Goal: Feedback & Contribution: Contribute content

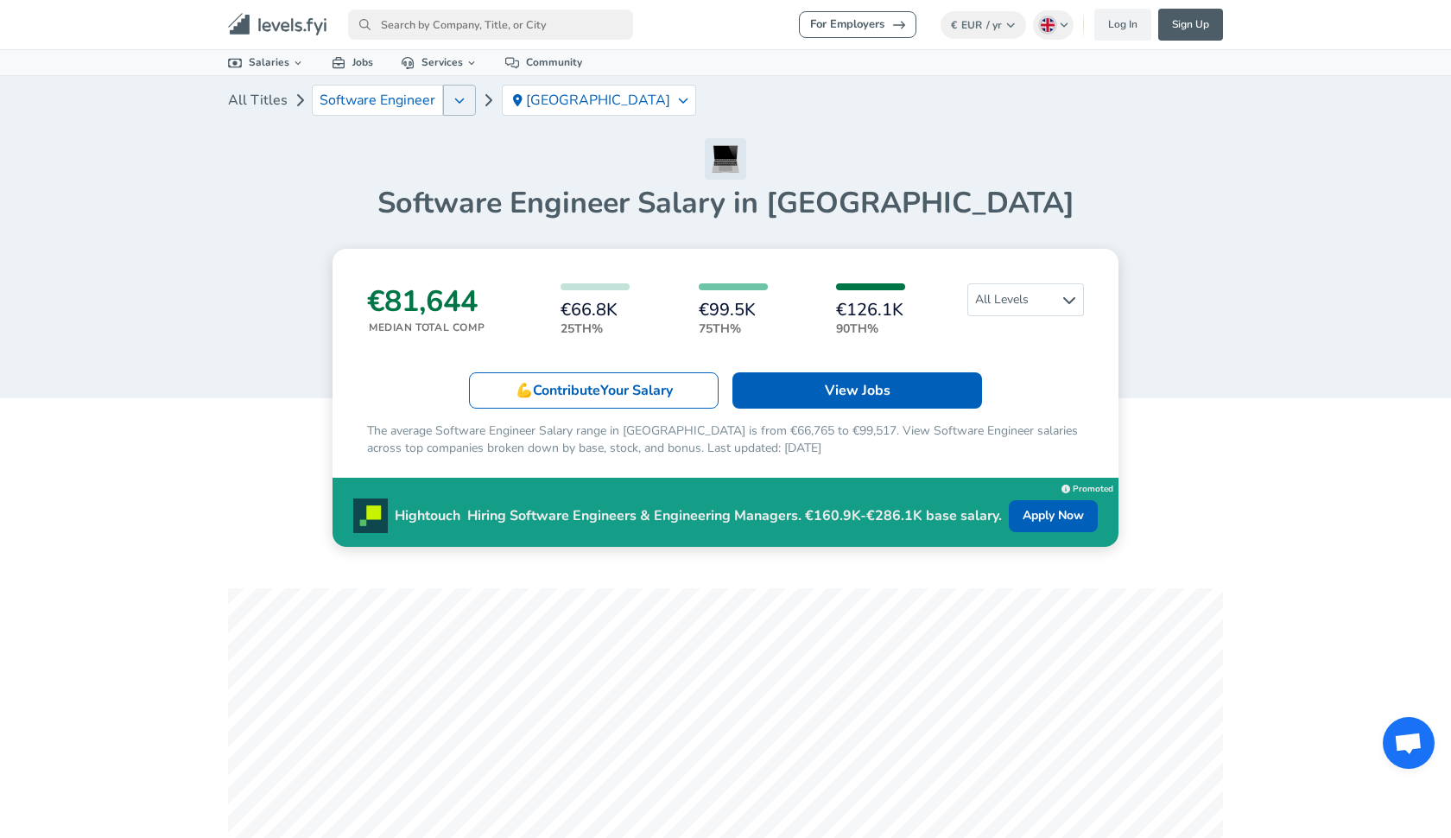
click at [455, 101] on icon "button" at bounding box center [460, 100] width 10 height 5
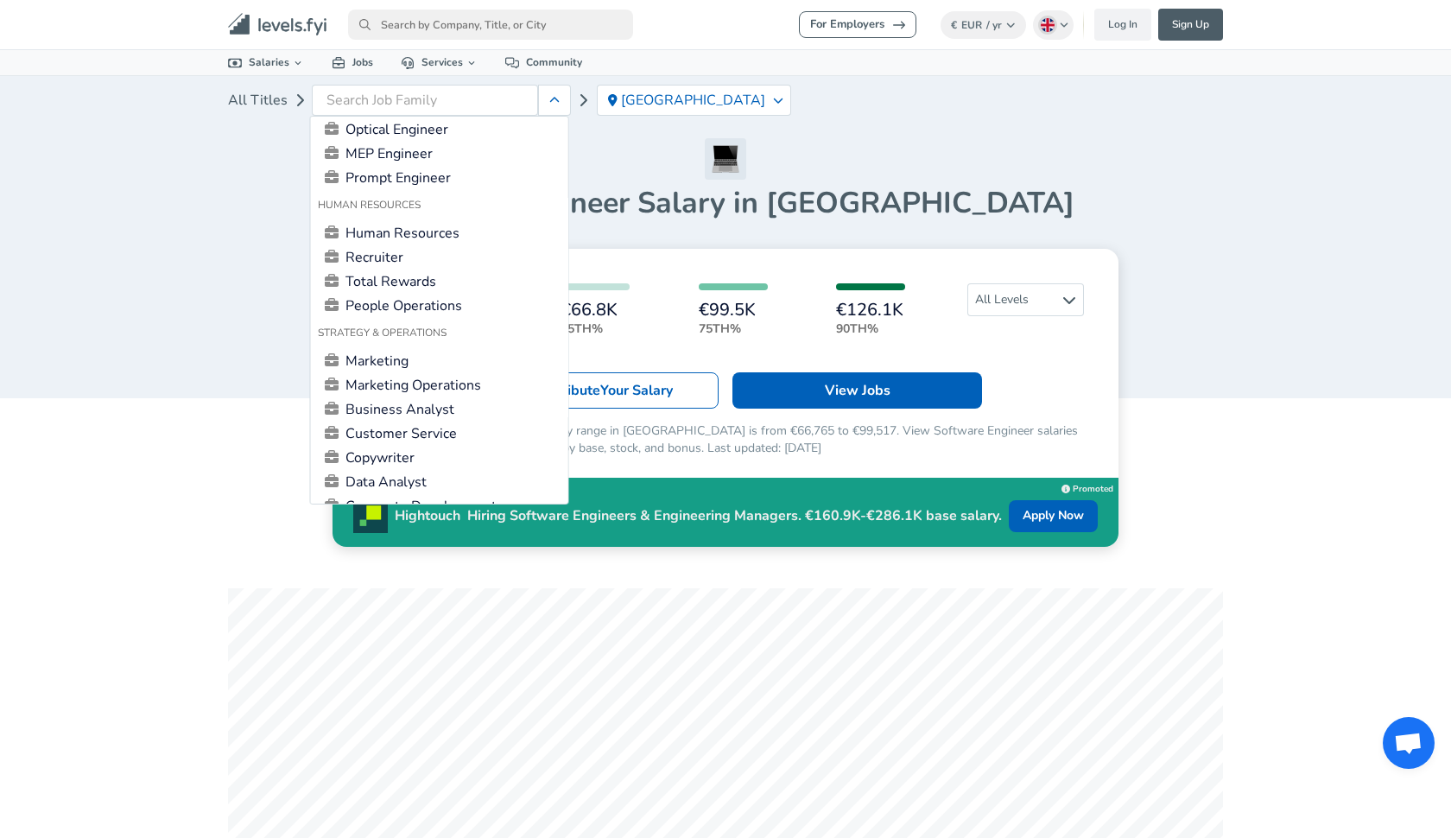
scroll to position [1018, 0]
click at [397, 400] on link "Business Analyst" at bounding box center [440, 407] width 244 height 21
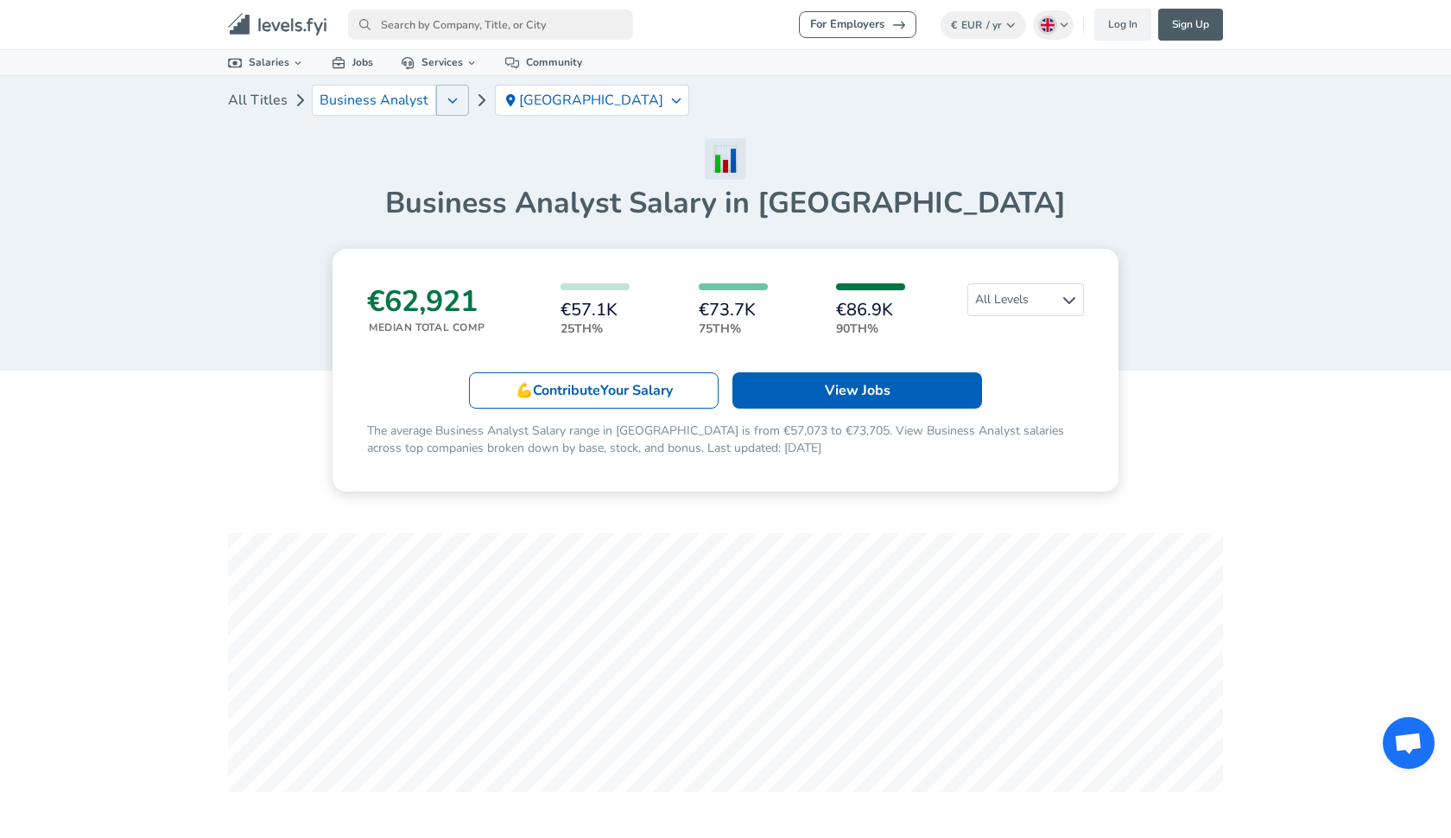
click at [447, 99] on icon "button" at bounding box center [452, 100] width 10 height 14
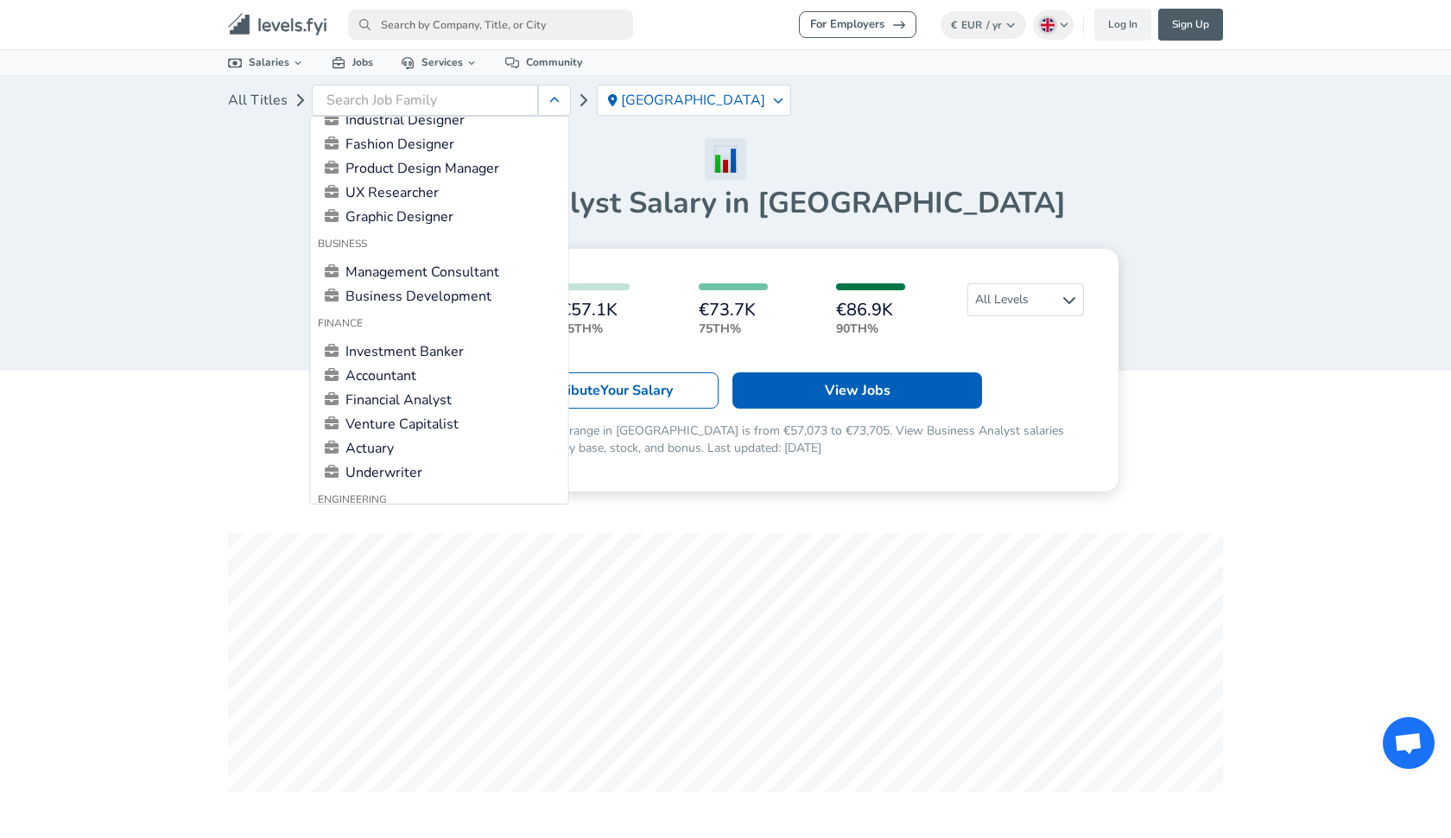
scroll to position [378, 0]
click at [406, 373] on link "Accountant" at bounding box center [440, 374] width 244 height 21
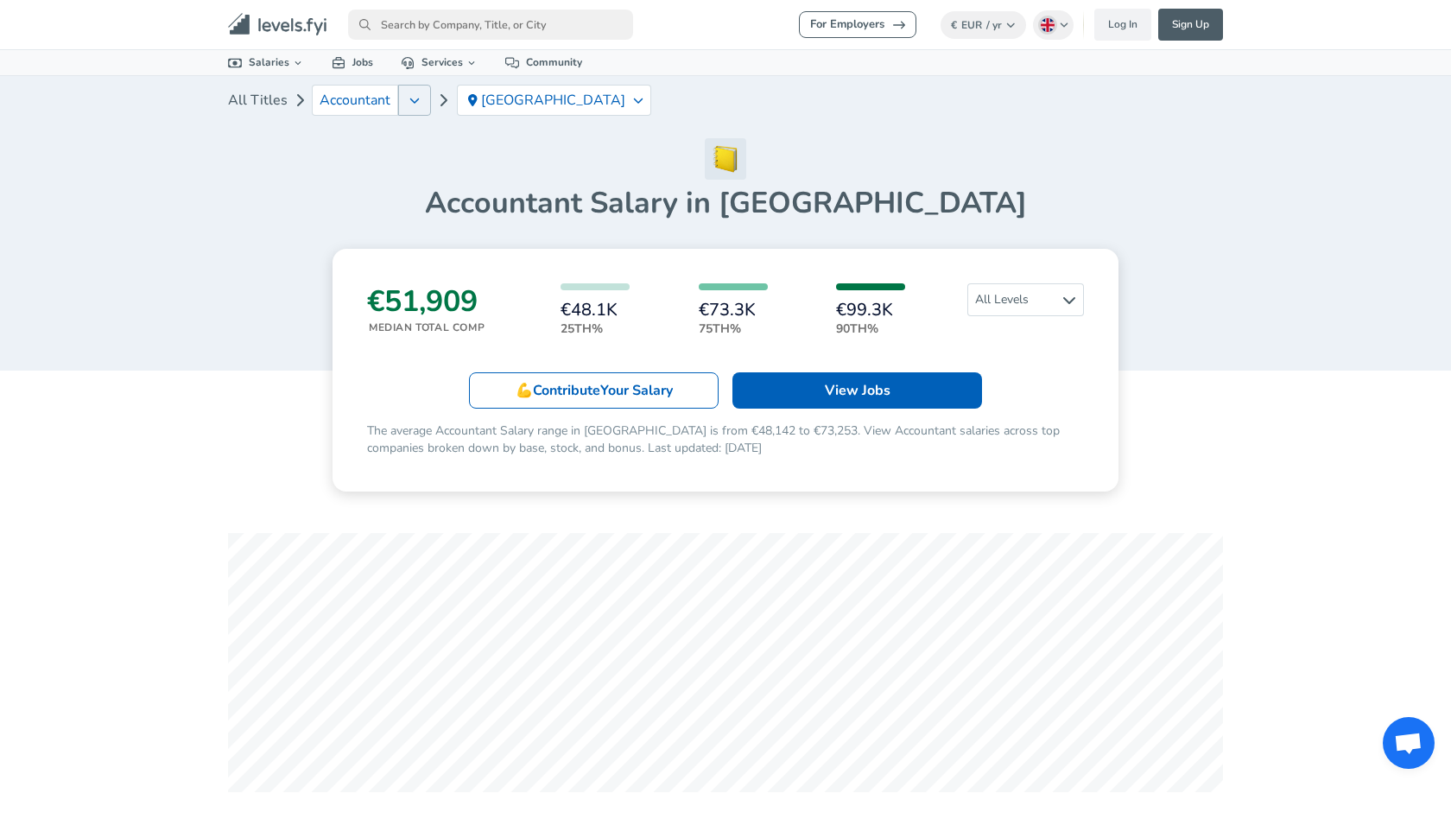
click at [402, 93] on button "button" at bounding box center [414, 100] width 33 height 31
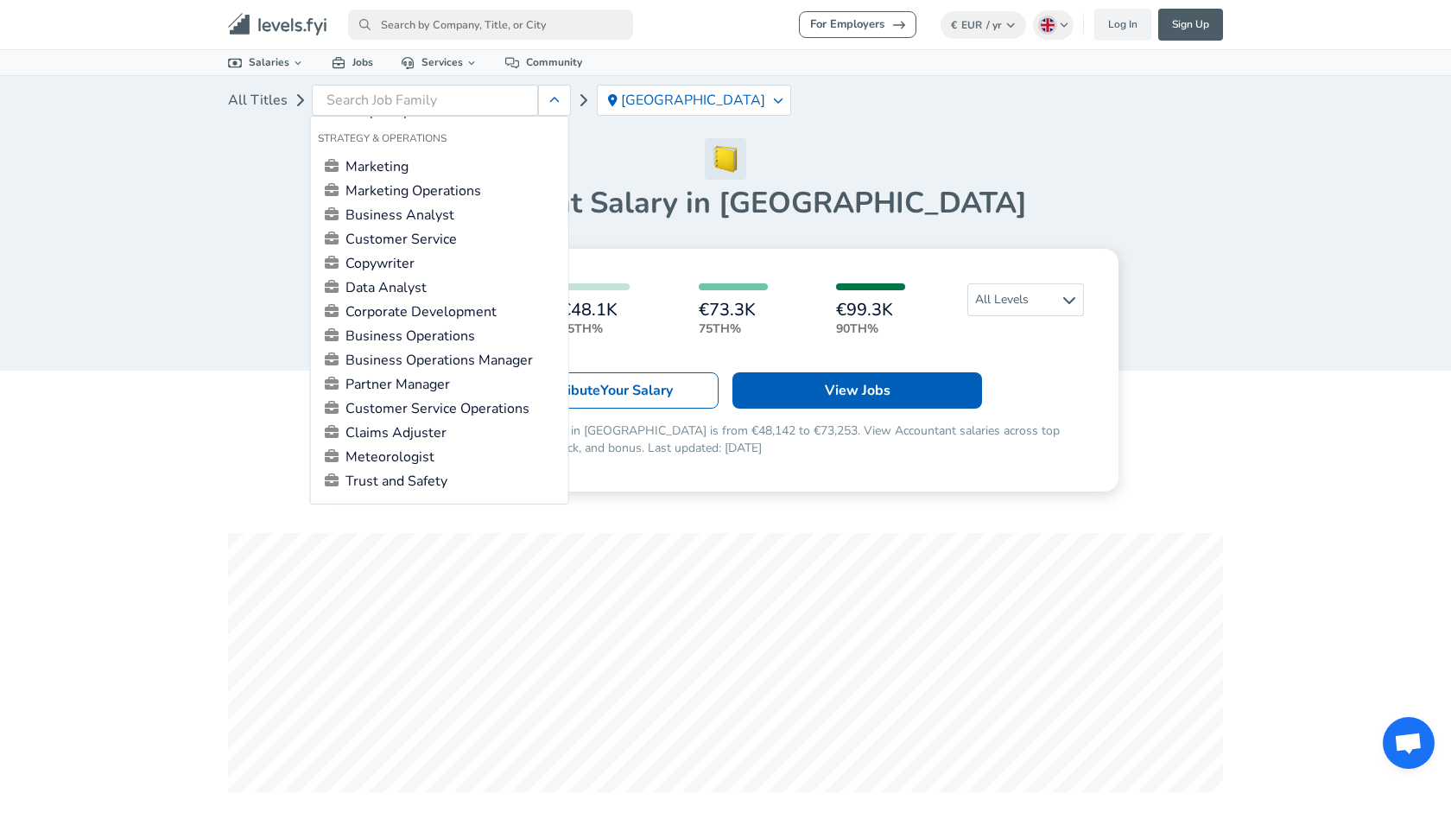
scroll to position [1214, 0]
click at [418, 226] on link "Customer Service" at bounding box center [440, 236] width 244 height 21
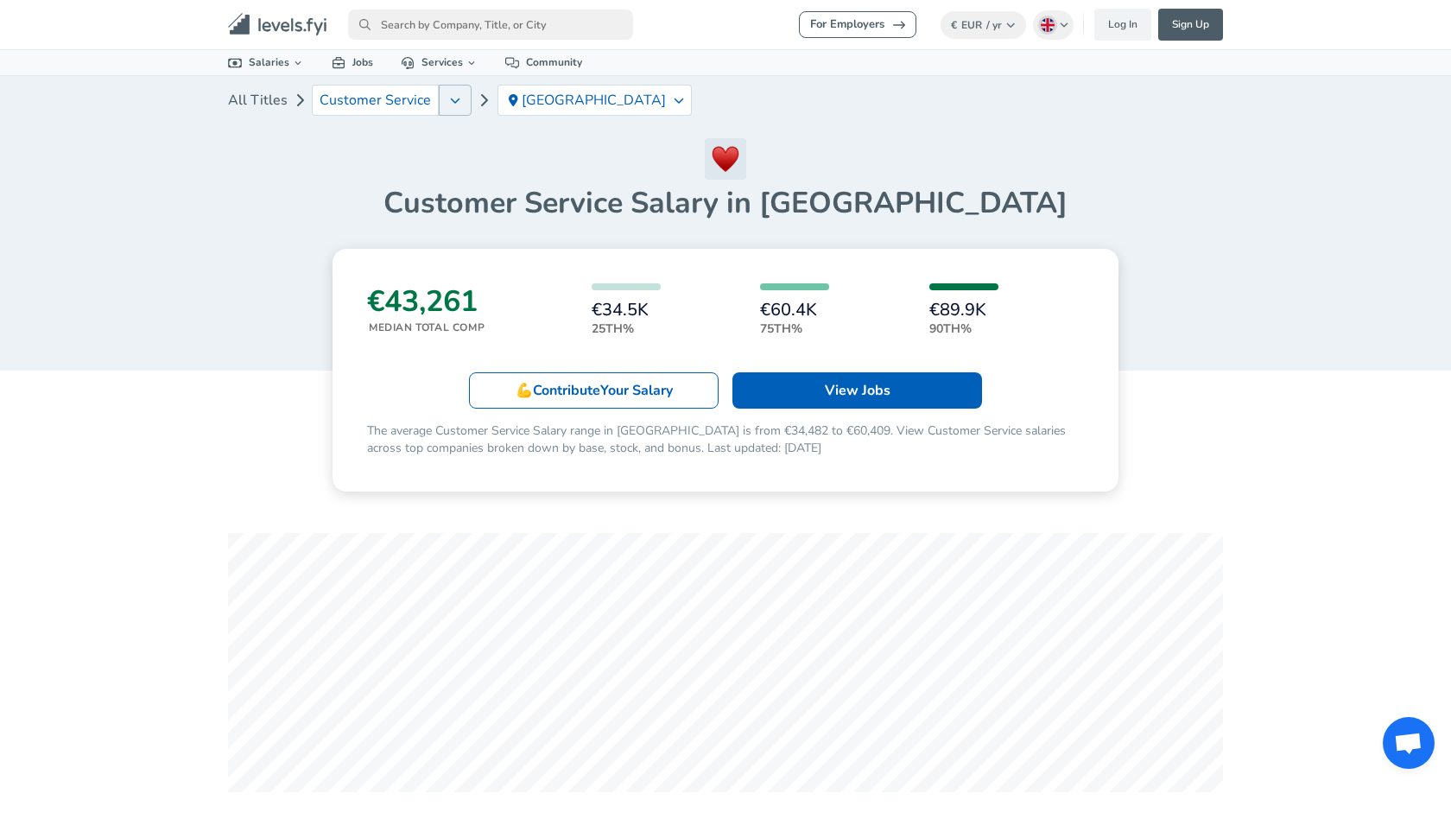
click at [441, 102] on button "button" at bounding box center [455, 100] width 33 height 31
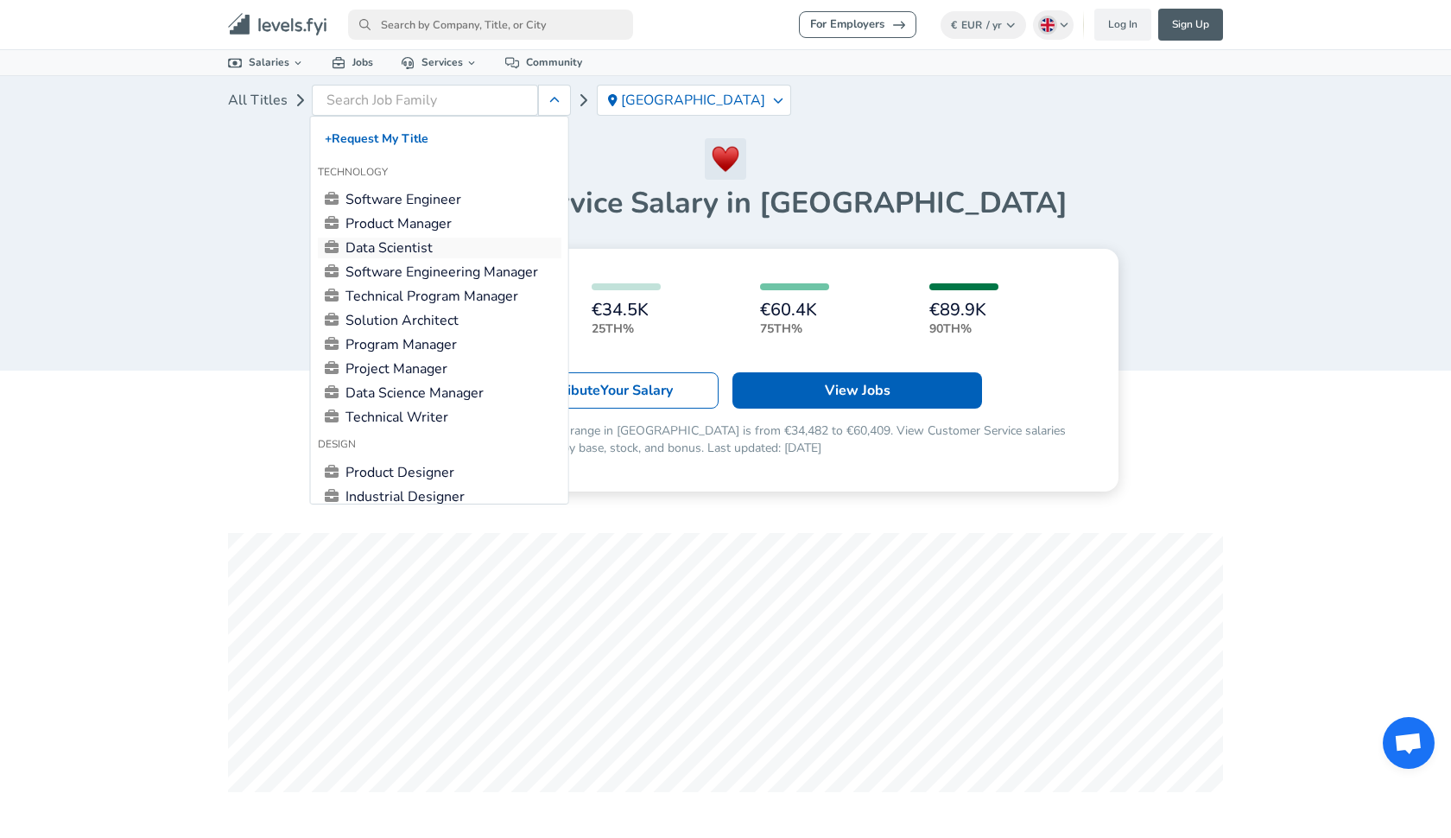
click at [403, 251] on link "Data Scientist" at bounding box center [440, 248] width 244 height 21
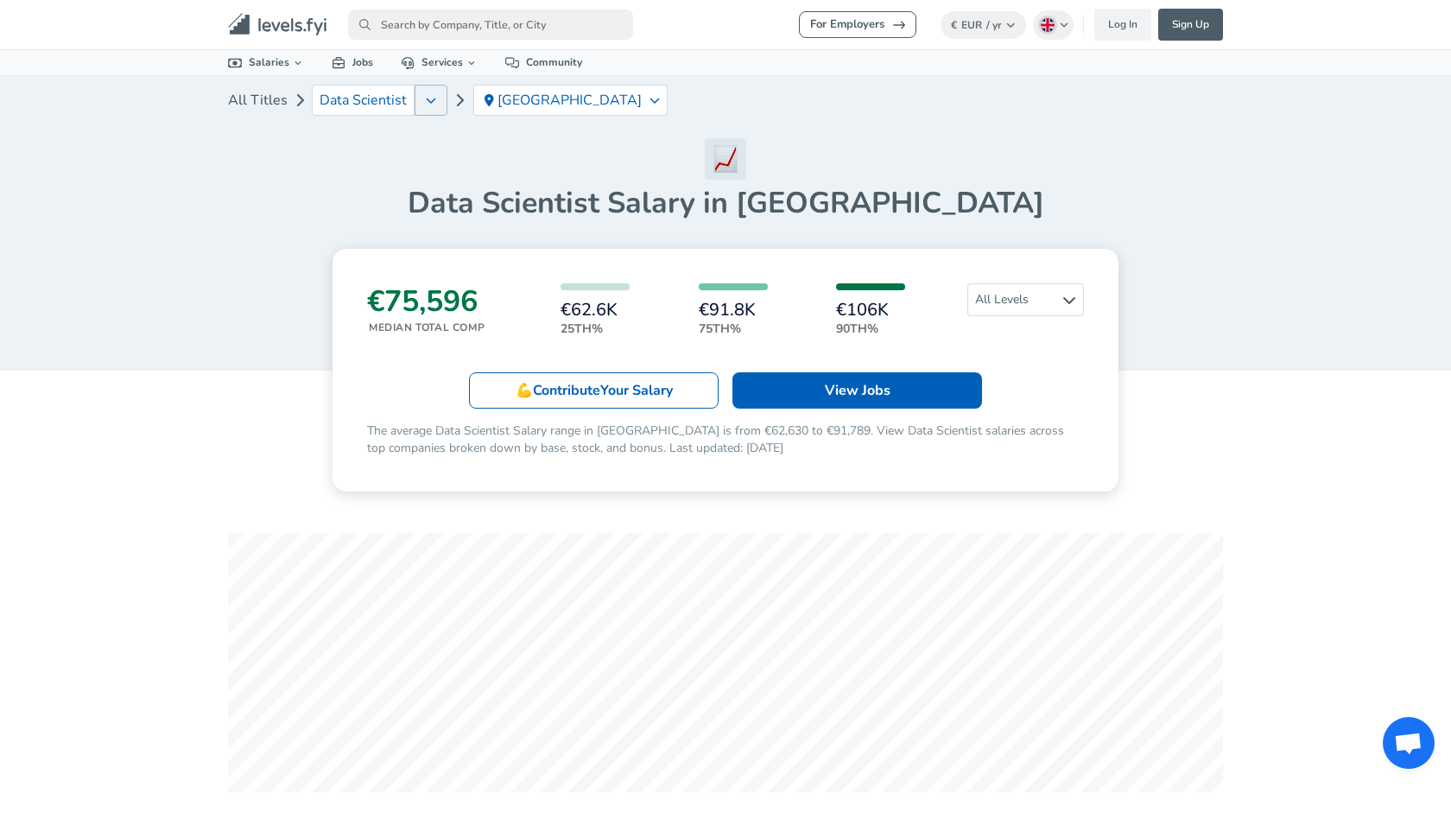
click at [426, 108] on button "button" at bounding box center [431, 100] width 33 height 31
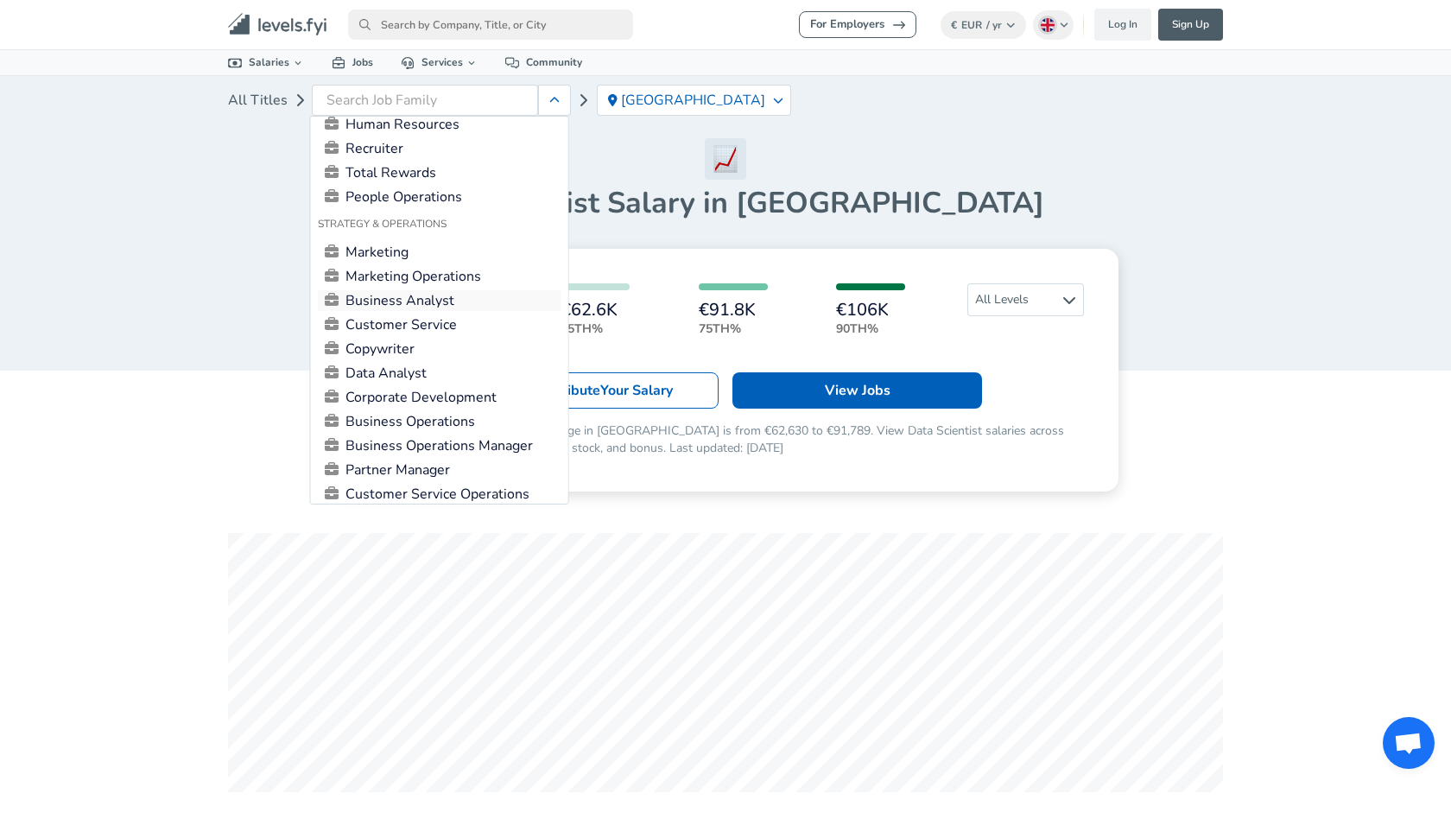
scroll to position [1128, 0]
click at [405, 365] on link "Data Analyst" at bounding box center [440, 370] width 244 height 21
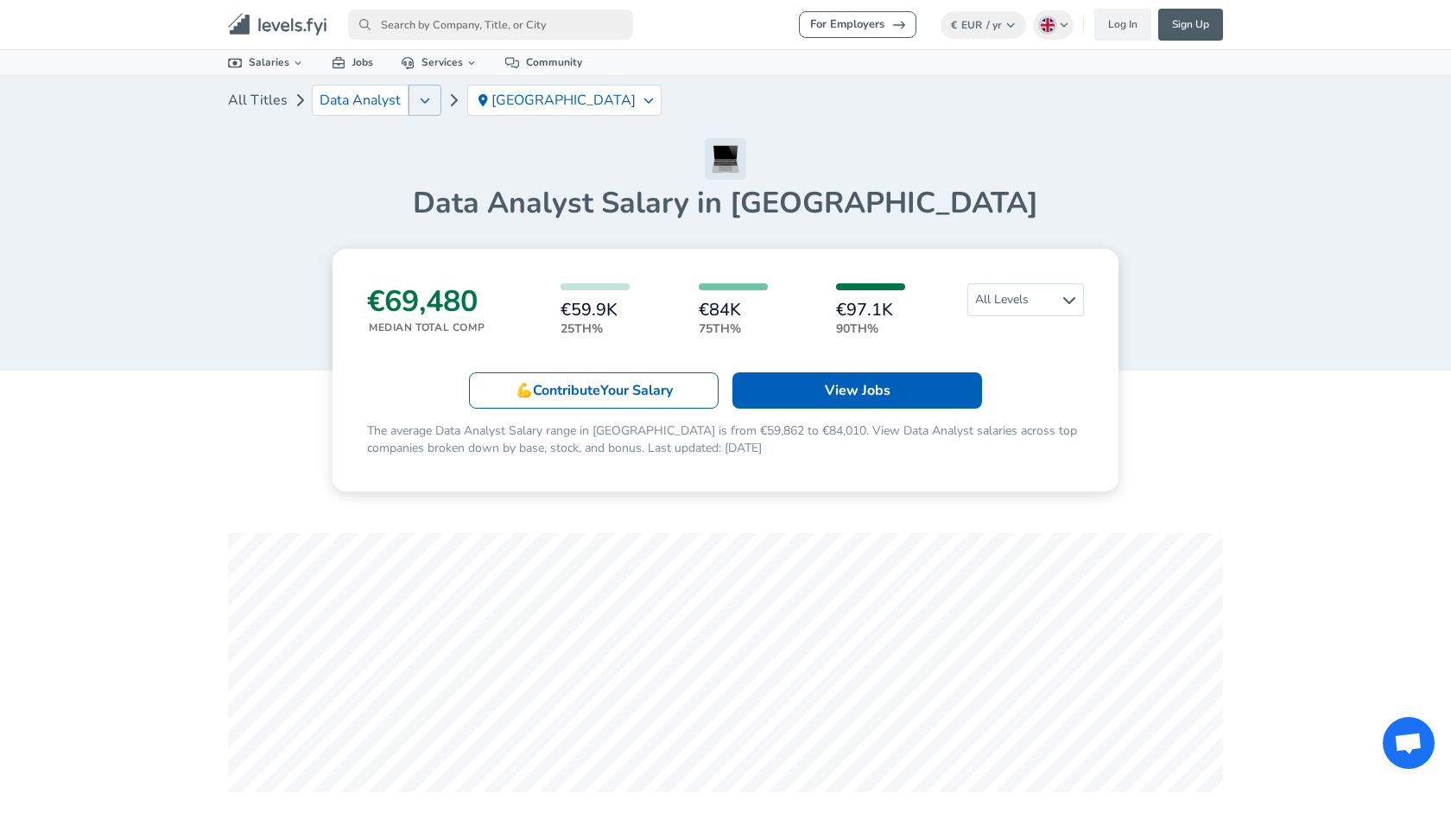
click at [424, 99] on icon "button" at bounding box center [425, 100] width 10 height 14
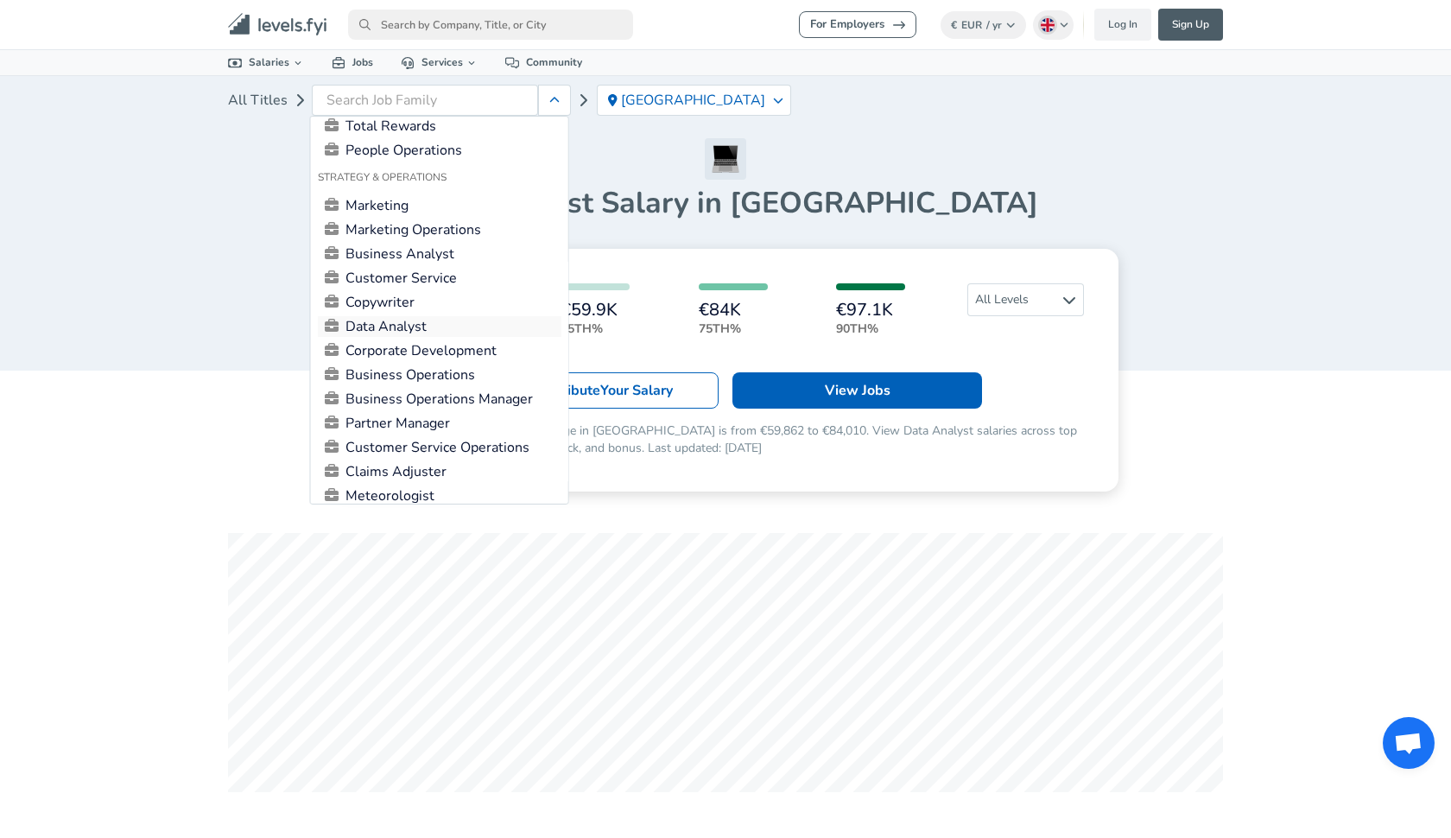
scroll to position [1171, 0]
click at [397, 438] on link "Customer Service Operations" at bounding box center [440, 448] width 244 height 21
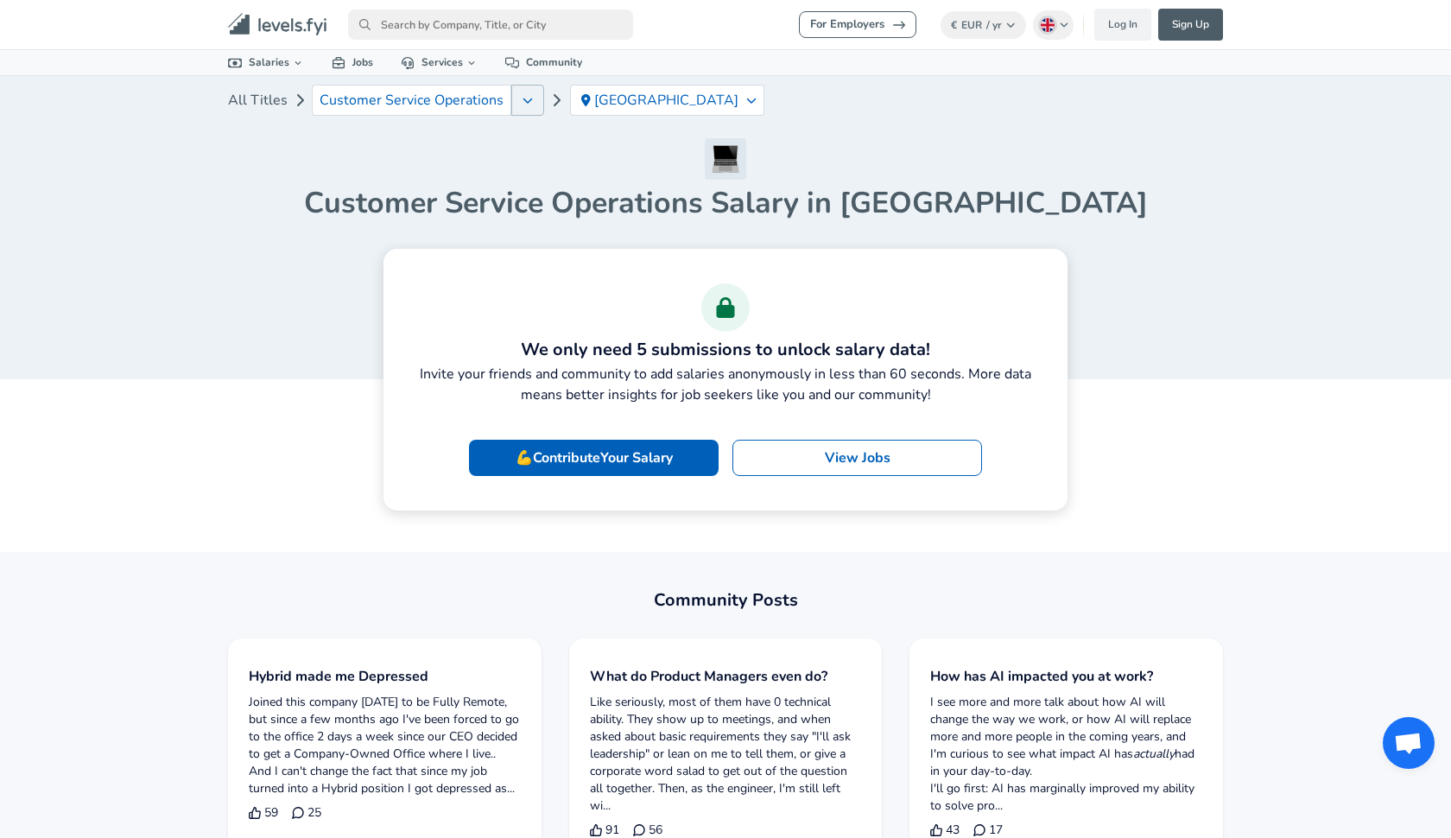
click at [512, 98] on button "button" at bounding box center [527, 100] width 33 height 31
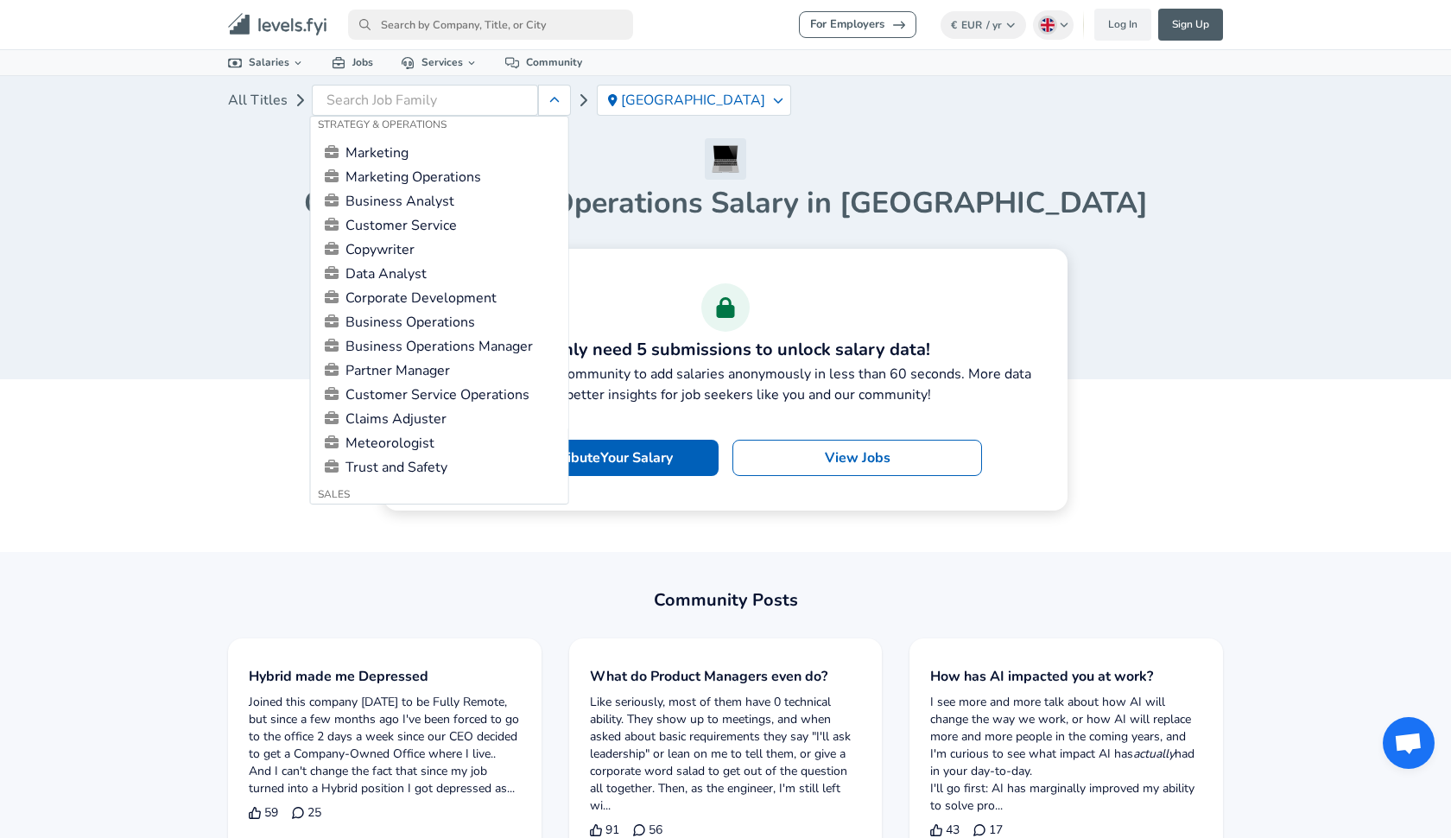
scroll to position [1228, 0]
click at [435, 410] on link "Claims Adjuster" at bounding box center [440, 416] width 244 height 21
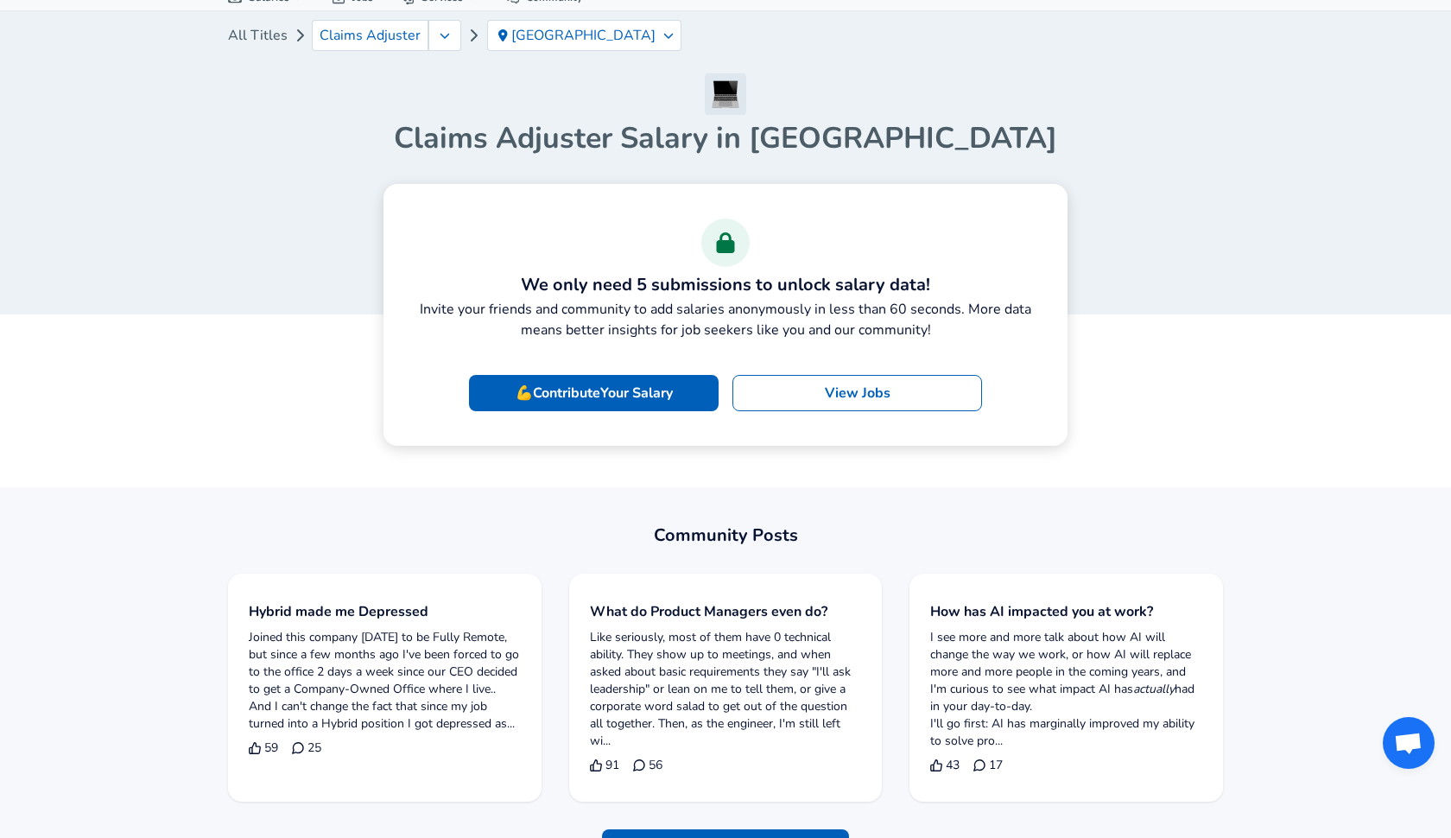
scroll to position [107, 0]
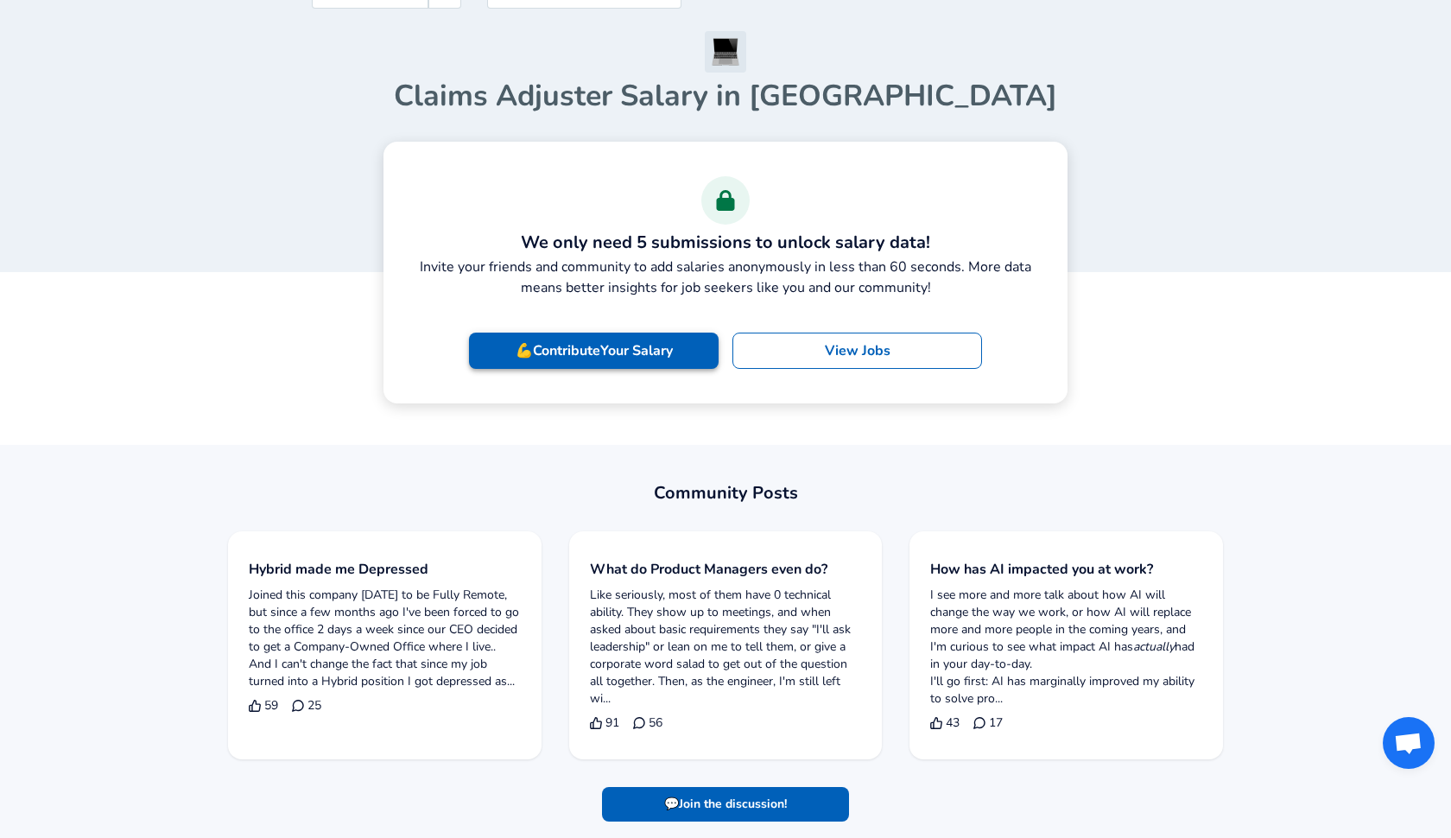
click at [574, 348] on p "💪 Contribute Your Salary" at bounding box center [594, 350] width 157 height 21
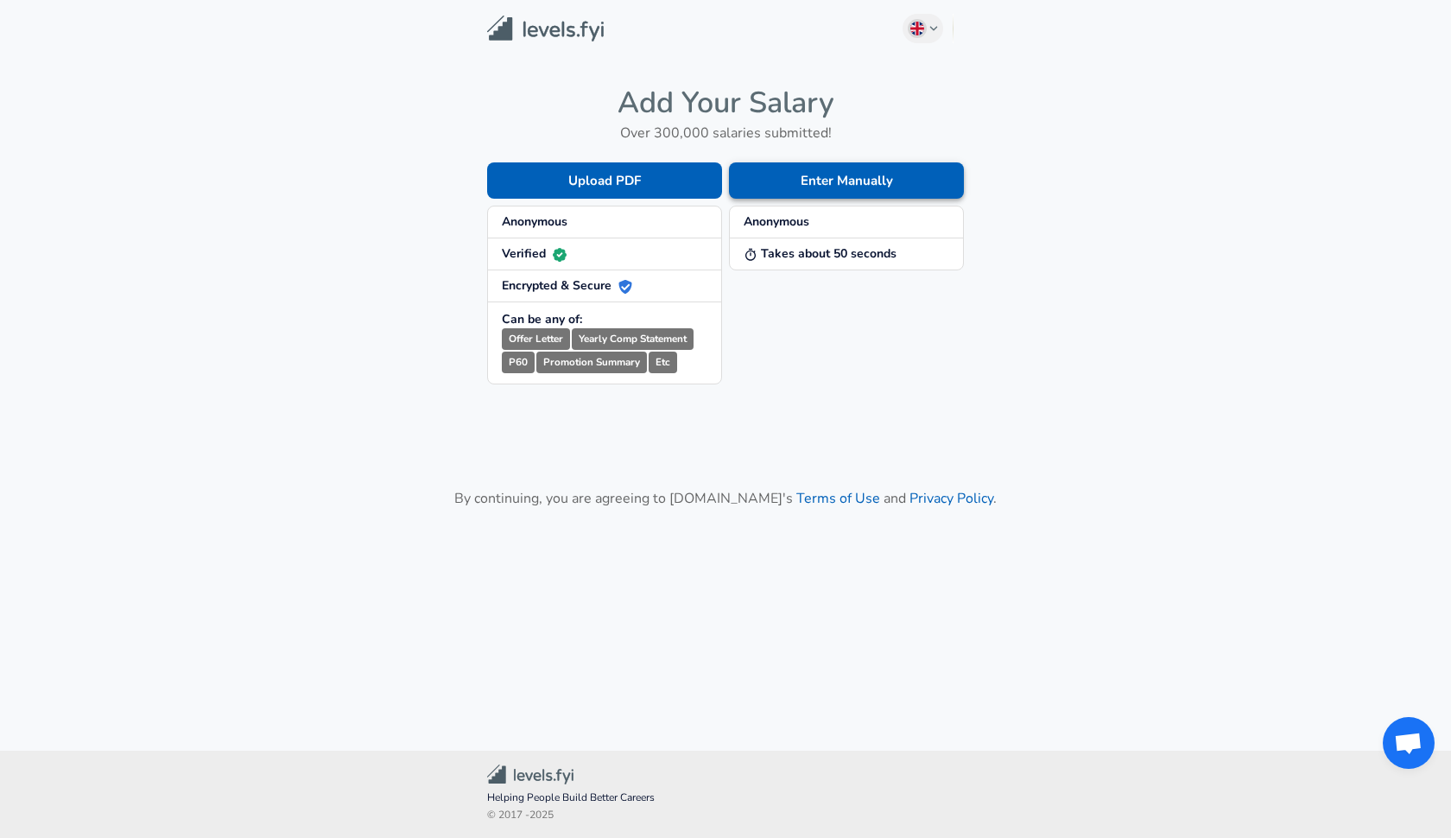
click at [746, 177] on button "Enter Manually" at bounding box center [846, 180] width 235 height 36
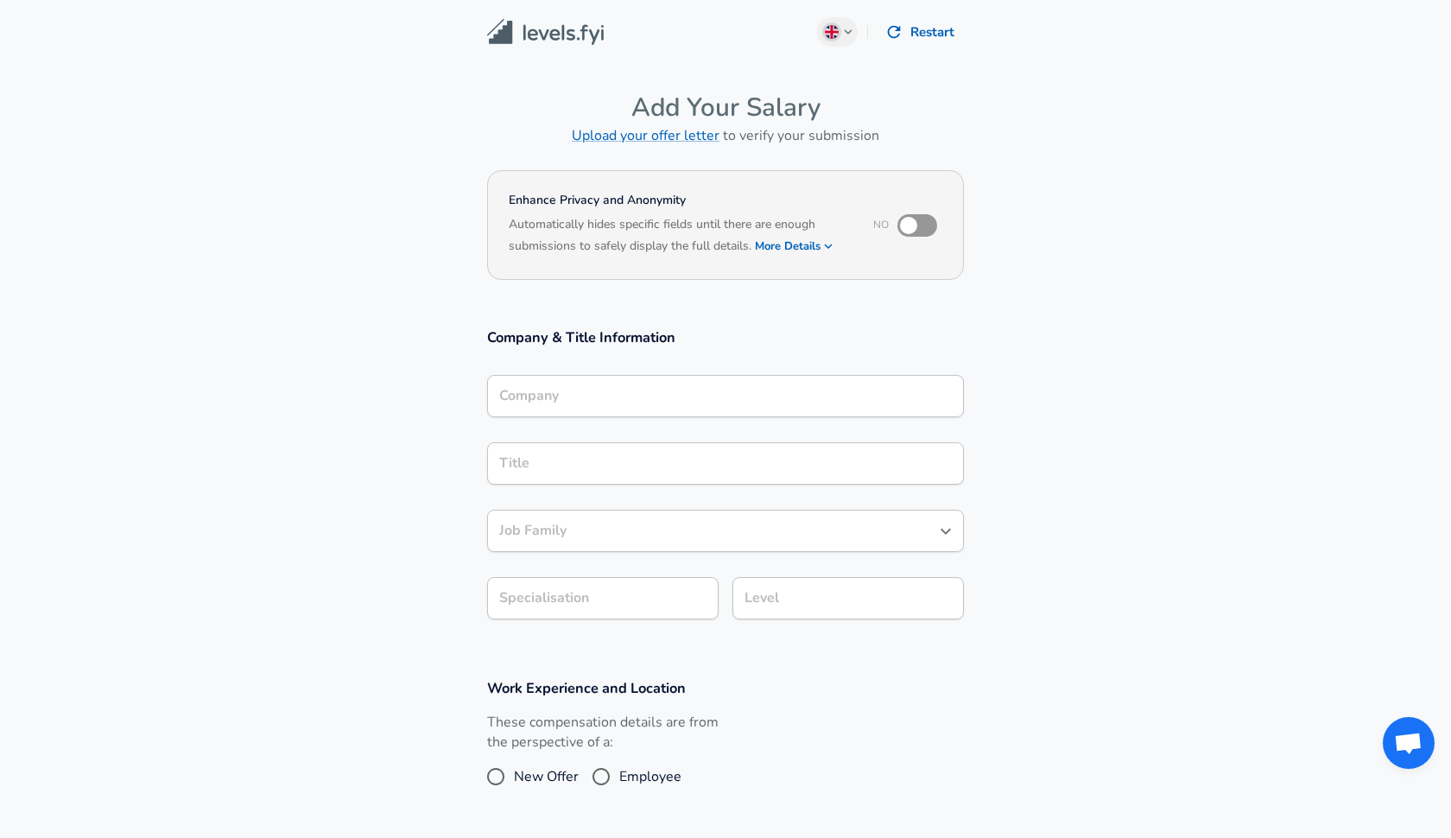
click at [920, 222] on input "checkbox" at bounding box center [909, 225] width 98 height 33
checkbox input "true"
click at [744, 404] on div "Company" at bounding box center [725, 396] width 477 height 42
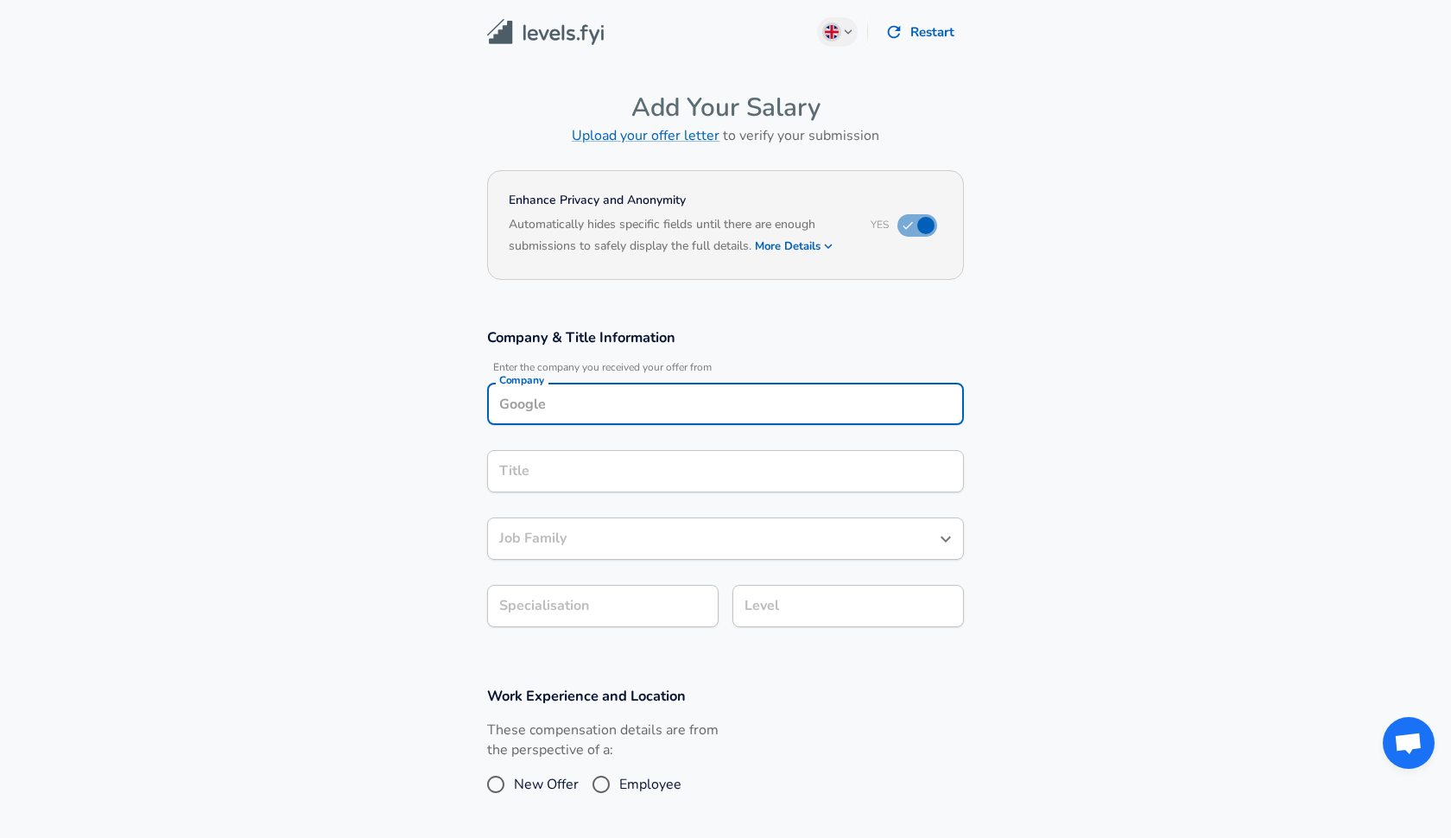
scroll to position [17, 0]
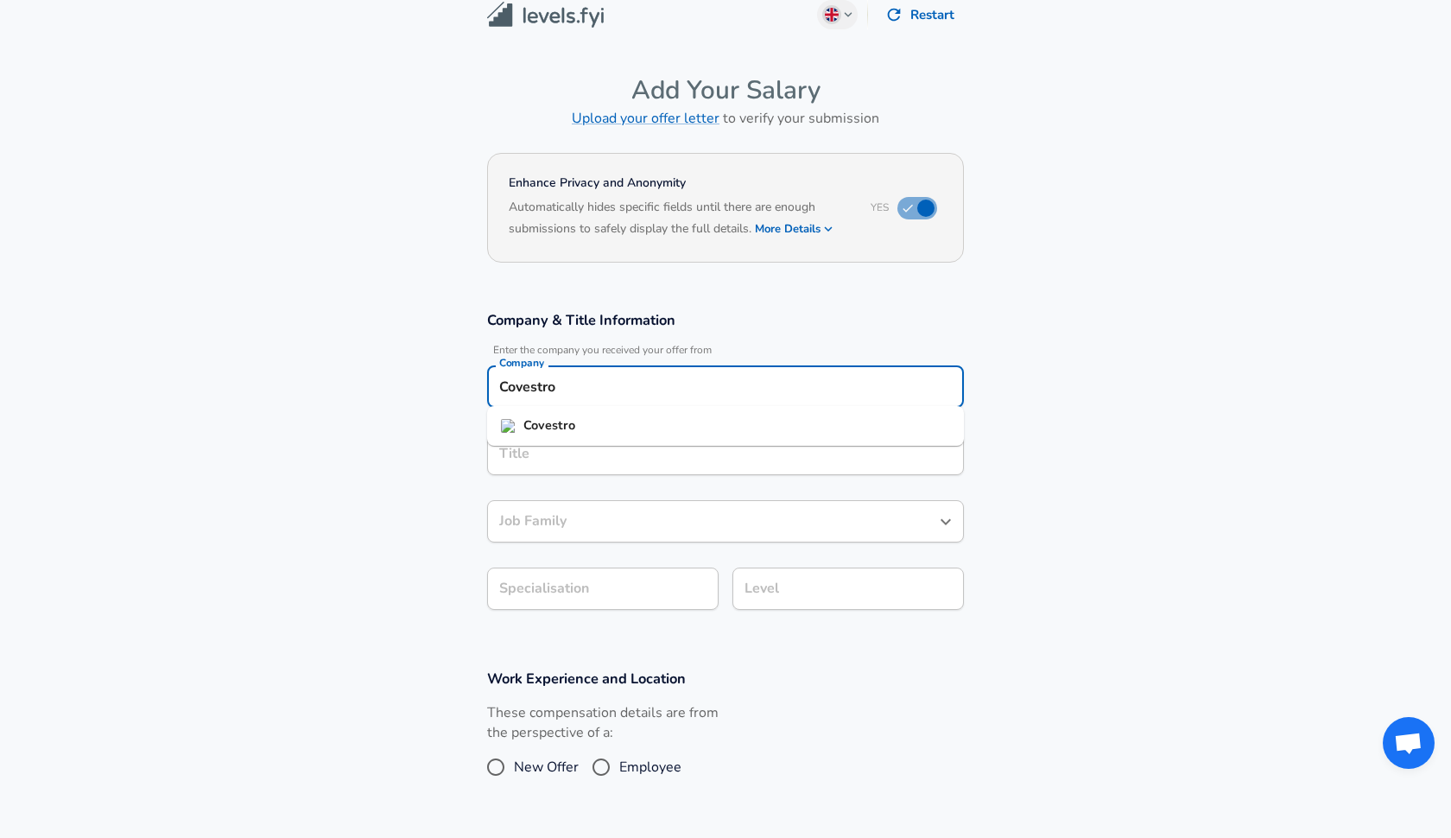
click at [713, 423] on li "Covestro" at bounding box center [725, 426] width 477 height 26
type input "Covestro"
click at [665, 460] on div "Title" at bounding box center [725, 454] width 477 height 42
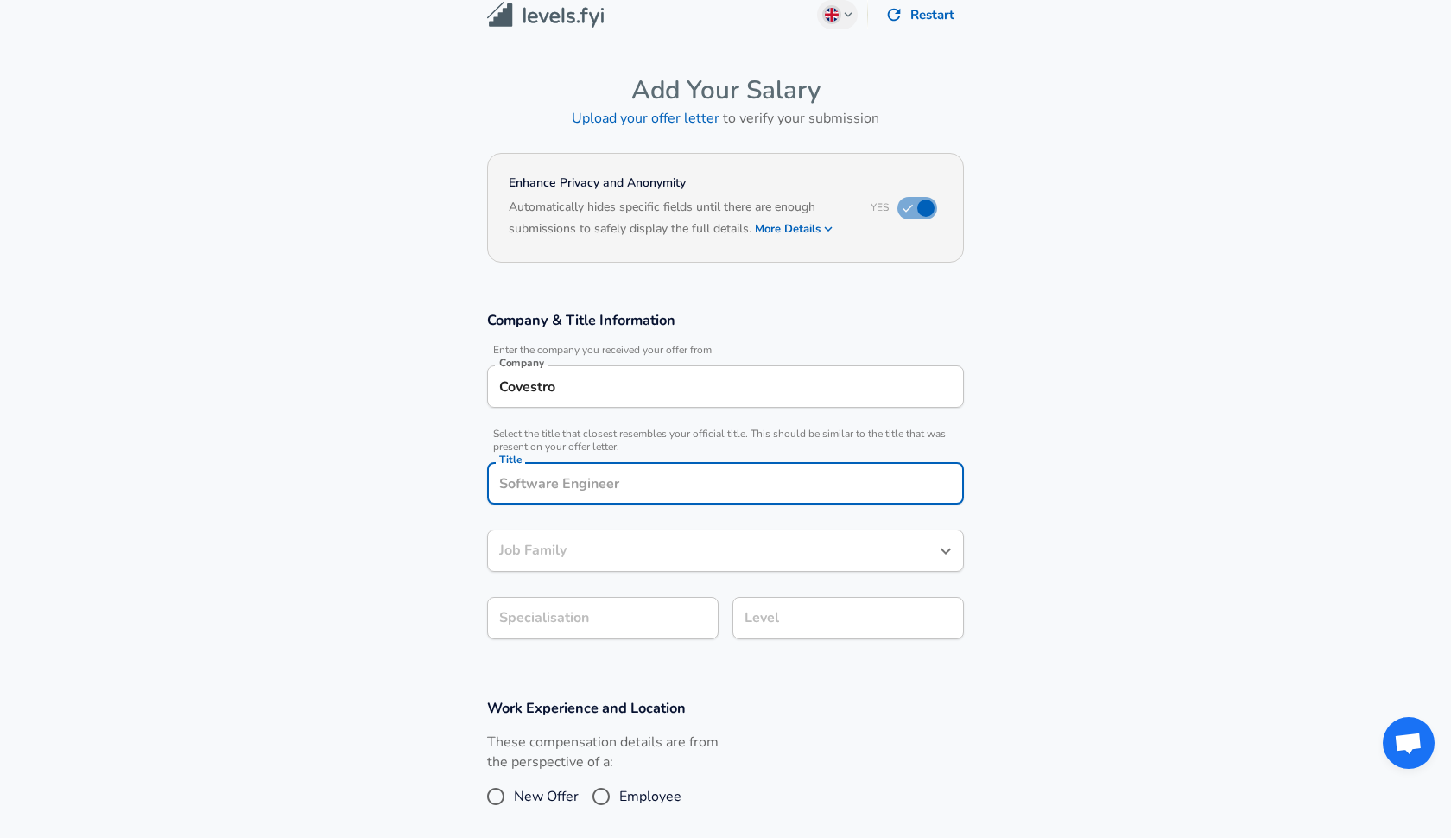
scroll to position [52, 0]
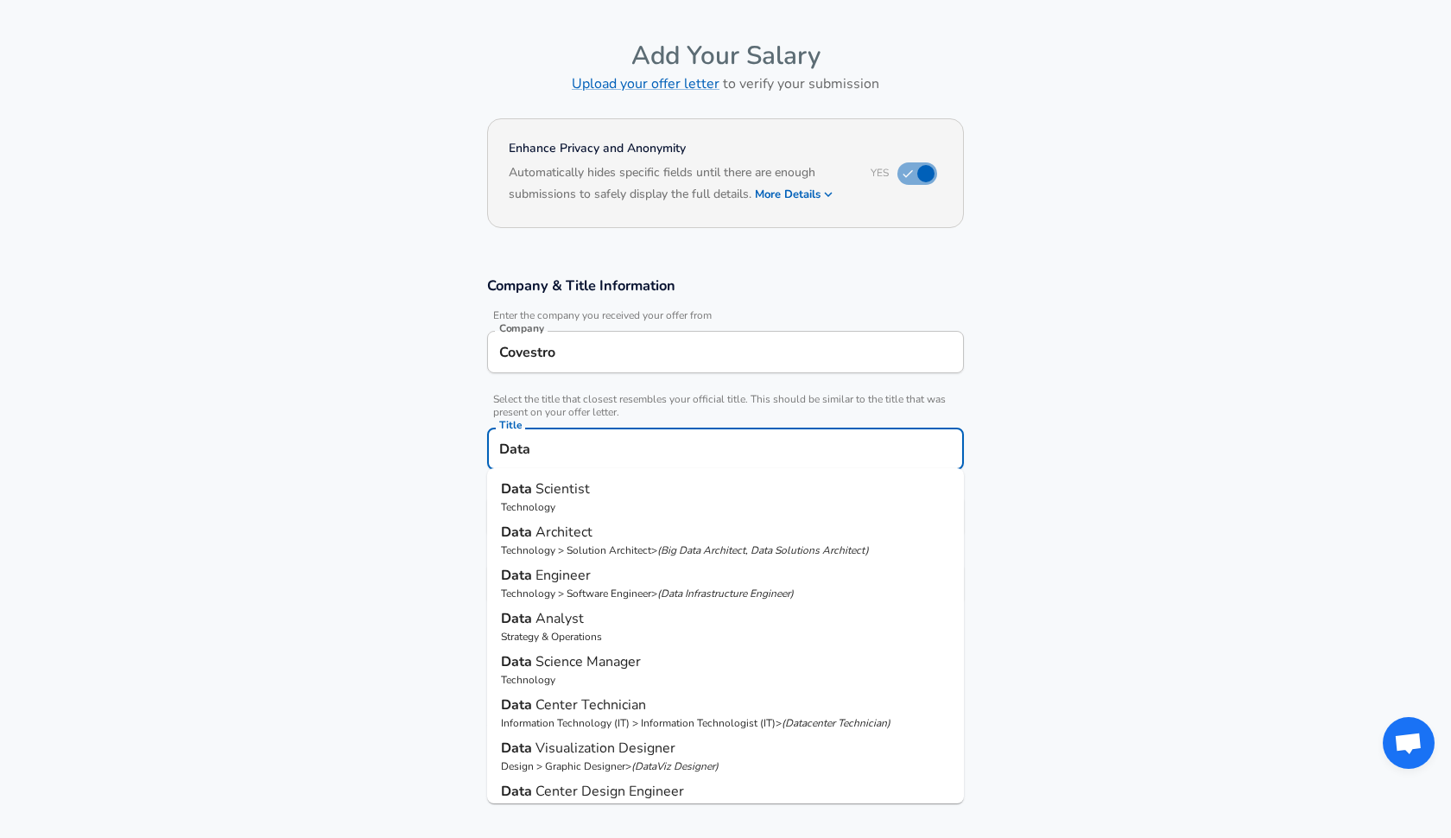
click at [657, 614] on p "Data Analyst" at bounding box center [725, 618] width 449 height 21
type input "Data Analyst"
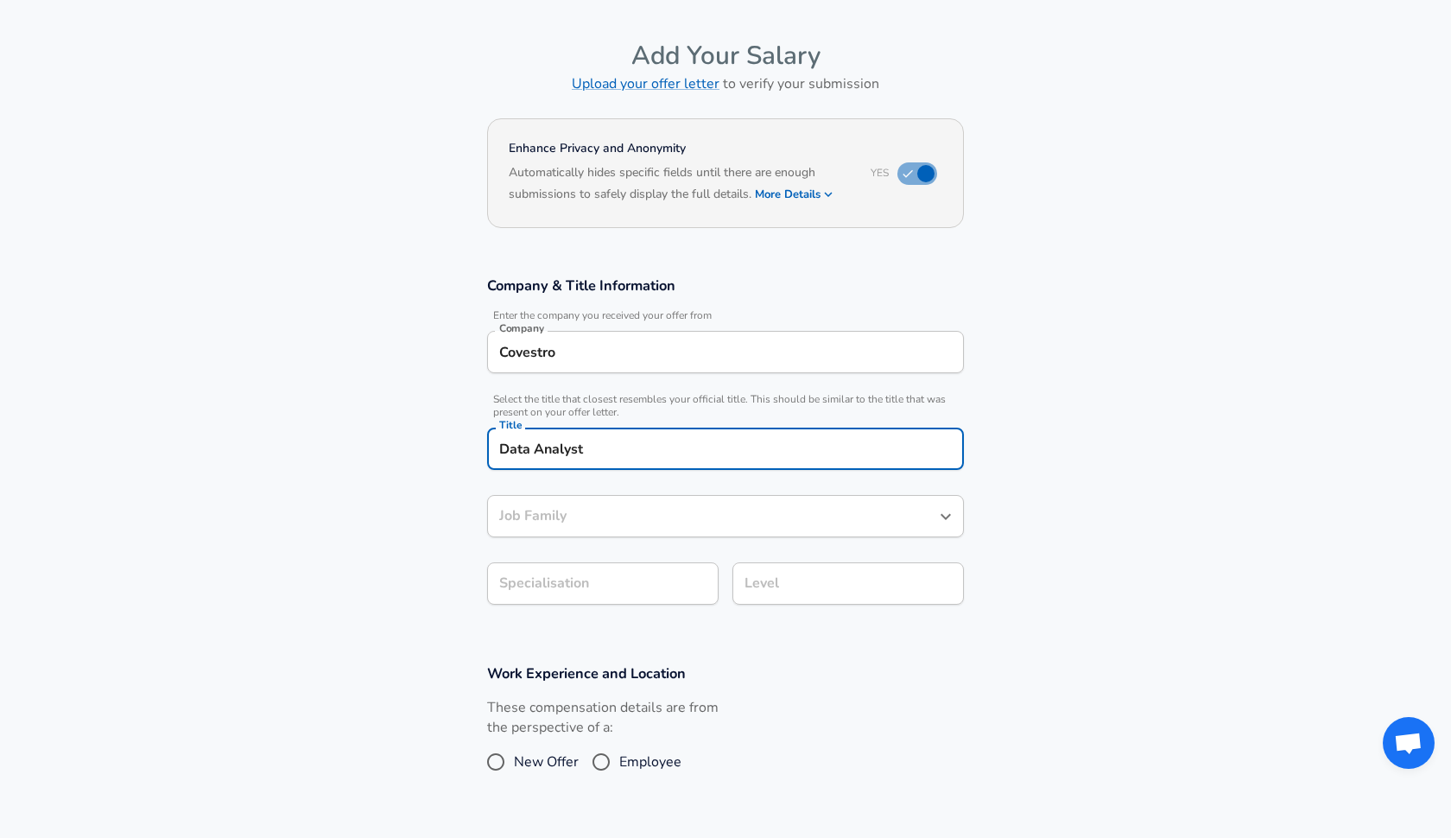
type input "Data Analyst"
click at [657, 587] on section "Company & Title Information Enter the company you received your offer from Comp…" at bounding box center [725, 450] width 1451 height 388
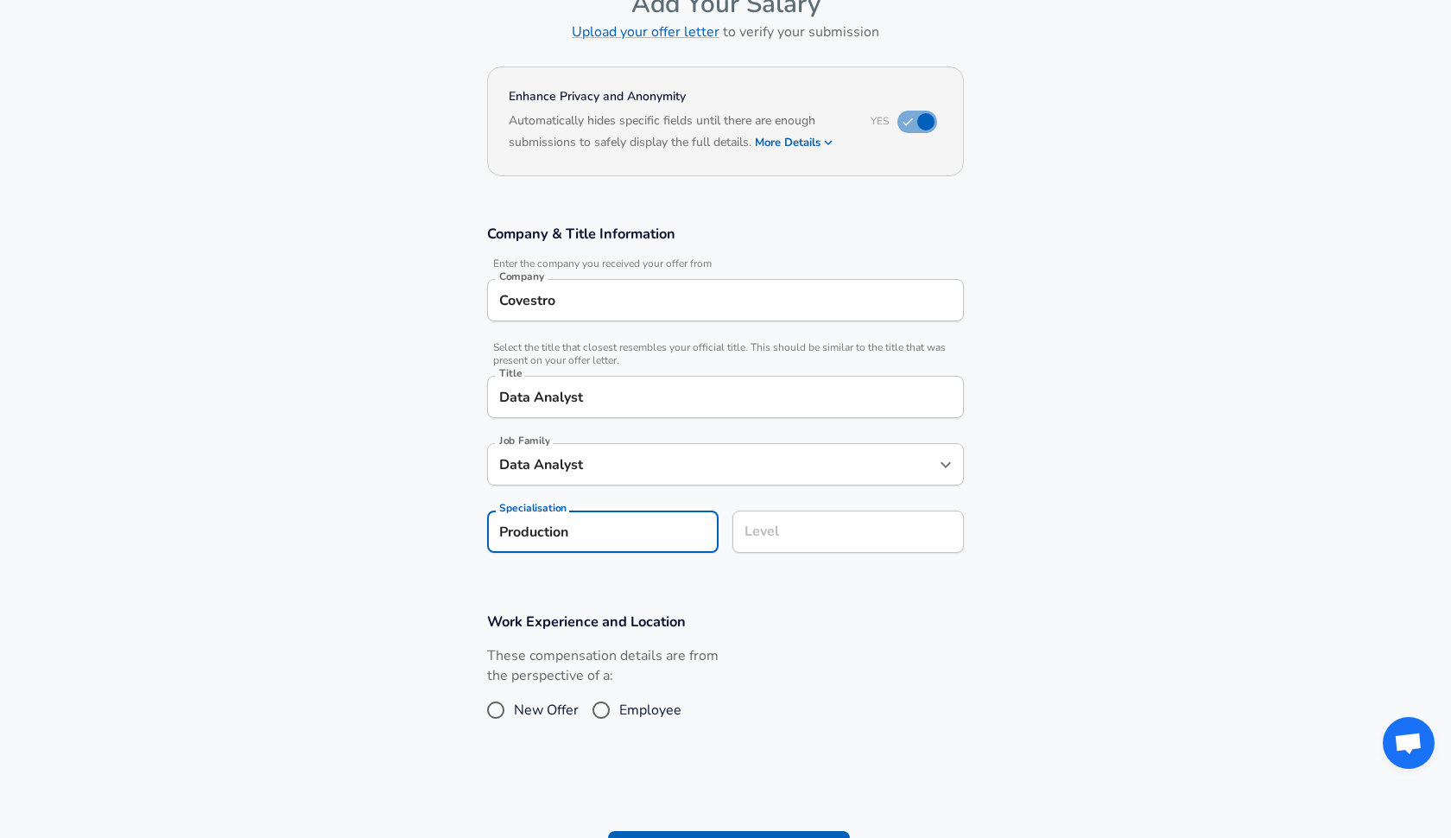
type input "Production"
click at [791, 537] on input "Level" at bounding box center [848, 531] width 216 height 27
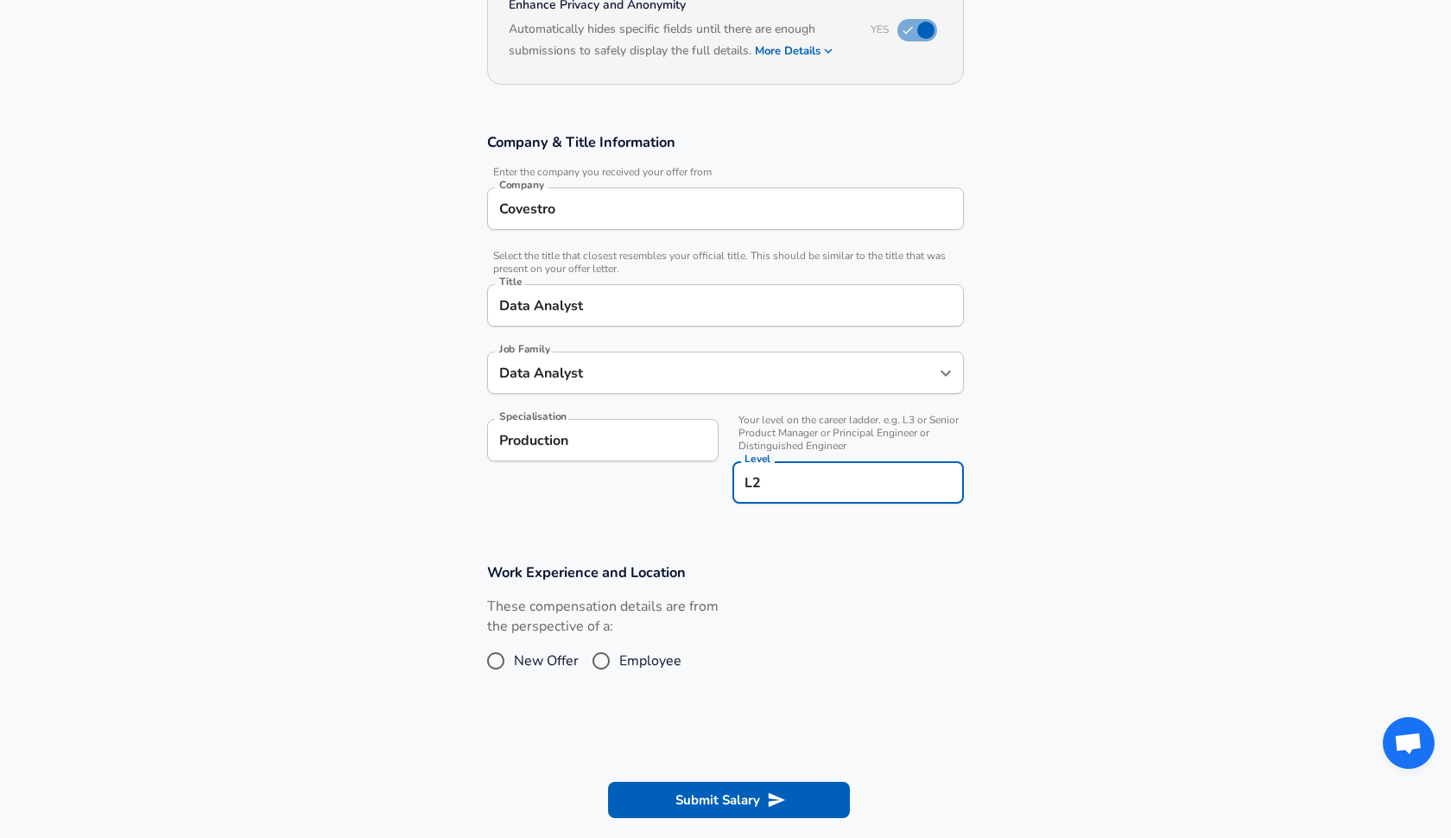
scroll to position [246, 0]
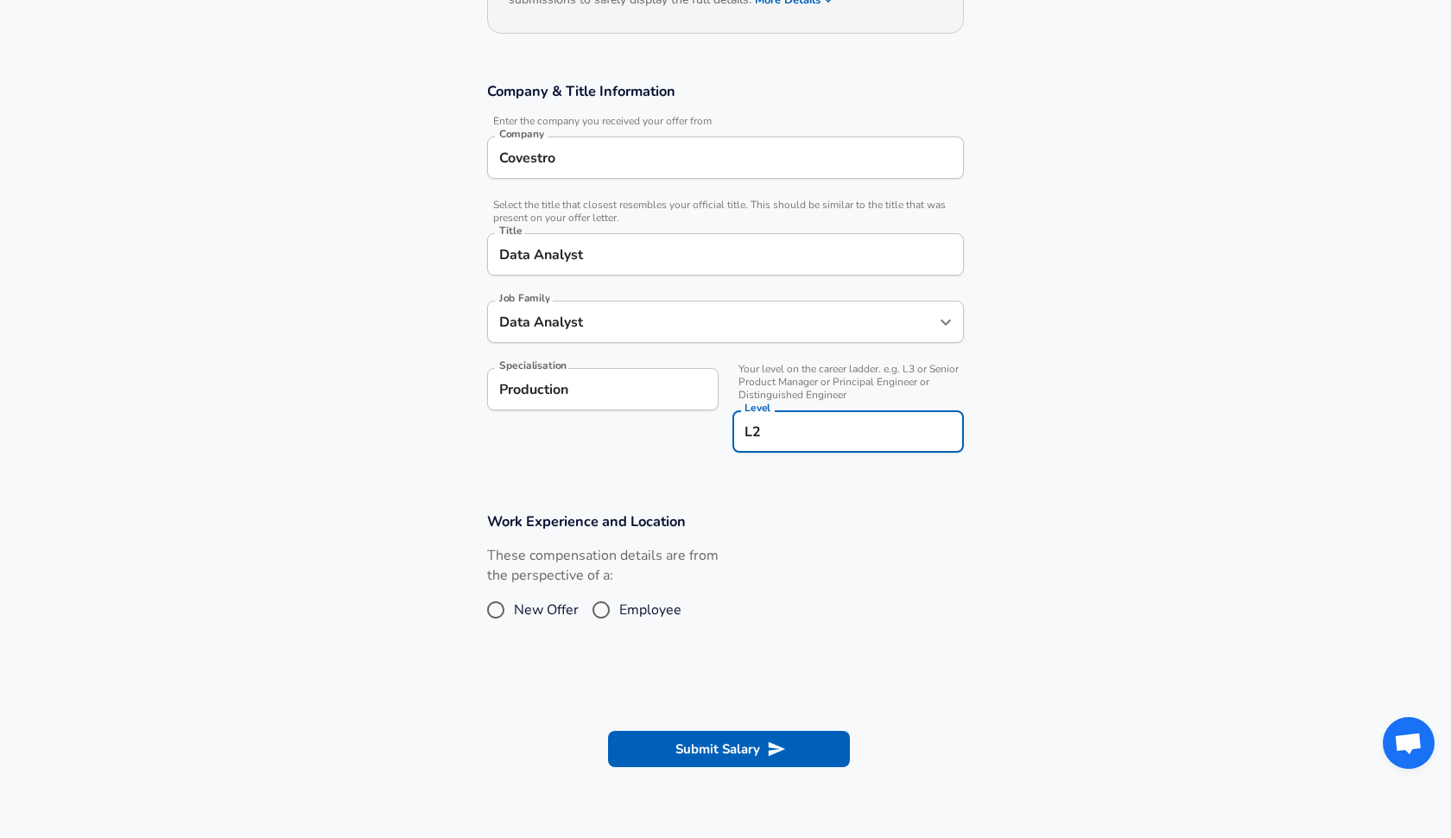
type input "L2"
click at [597, 606] on input "Employee" at bounding box center [601, 610] width 36 height 28
radio input "true"
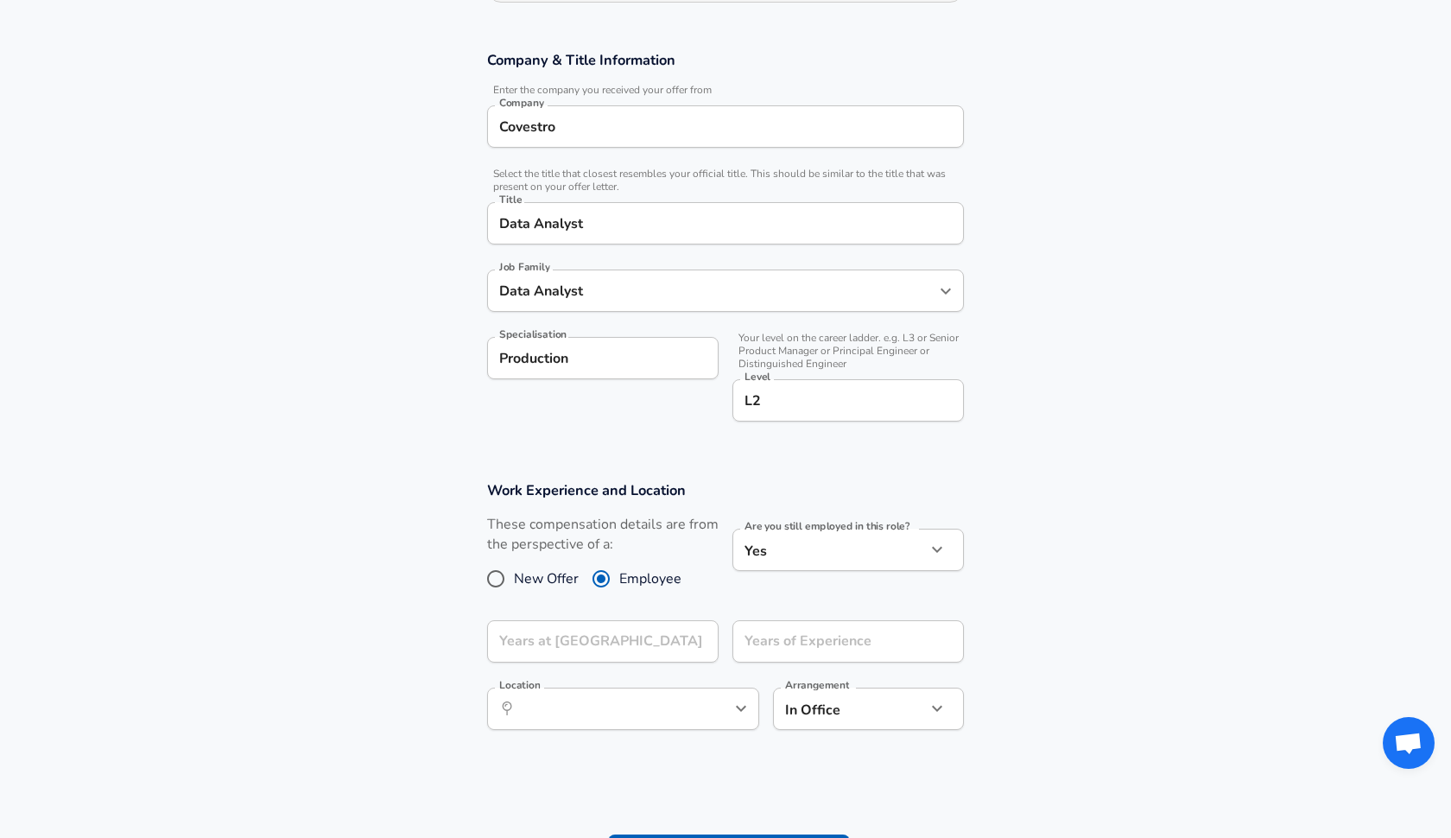
scroll to position [280, 0]
click at [620, 634] on input "Years at [GEOGRAPHIC_DATA]" at bounding box center [584, 639] width 194 height 42
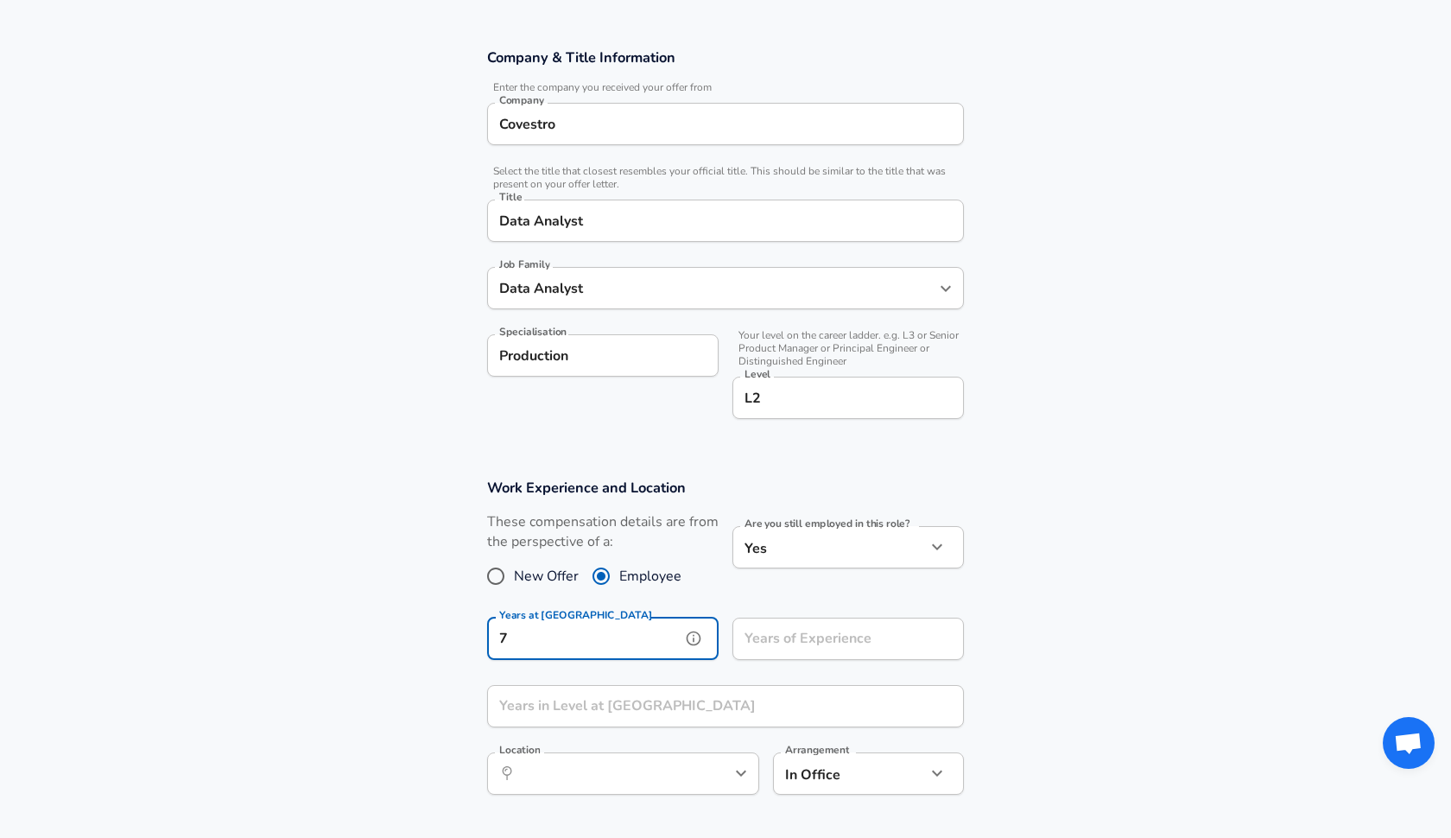
type input "7"
click at [770, 636] on input "Years of Experience" at bounding box center [830, 639] width 194 height 42
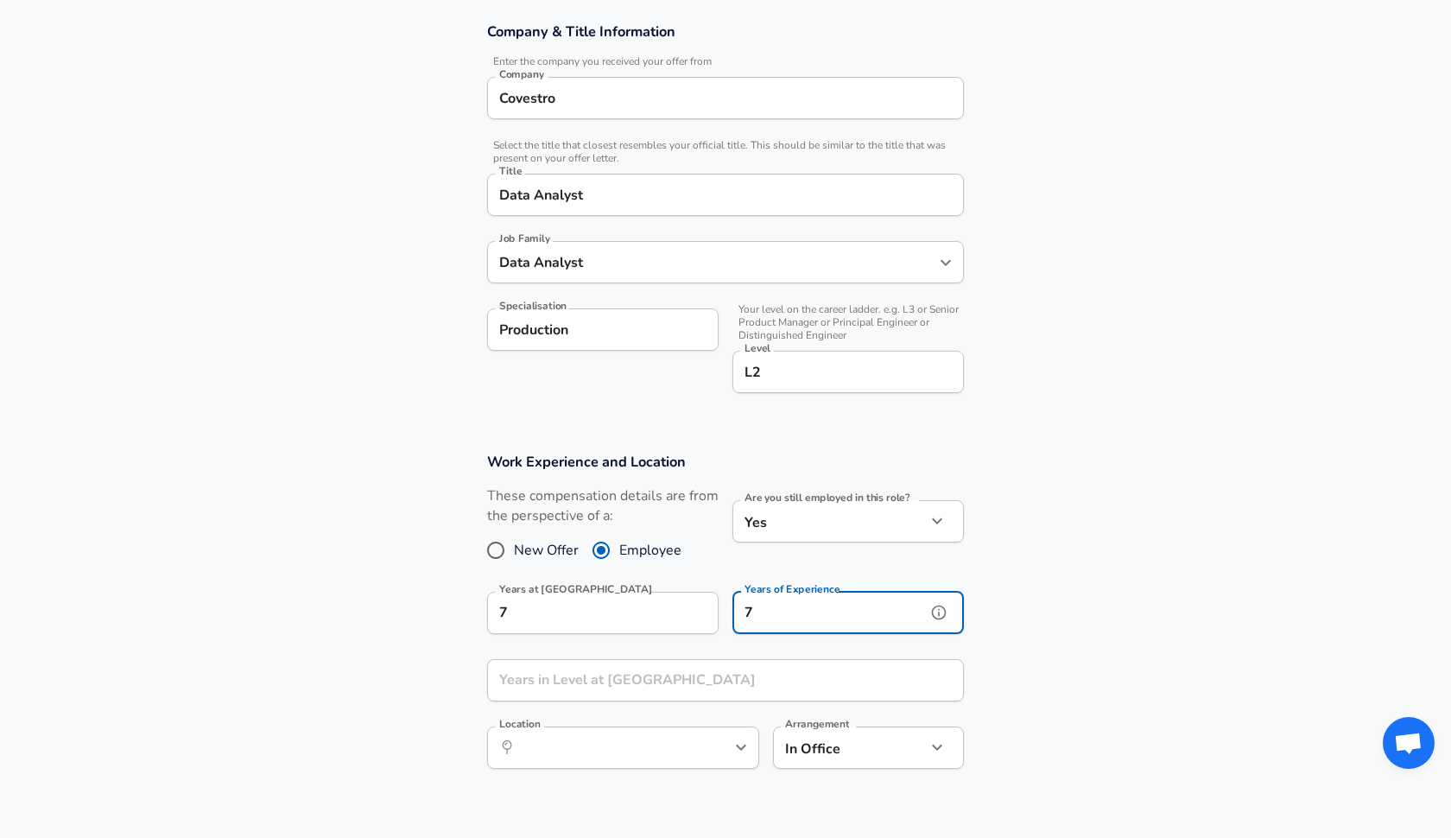
scroll to position [317, 0]
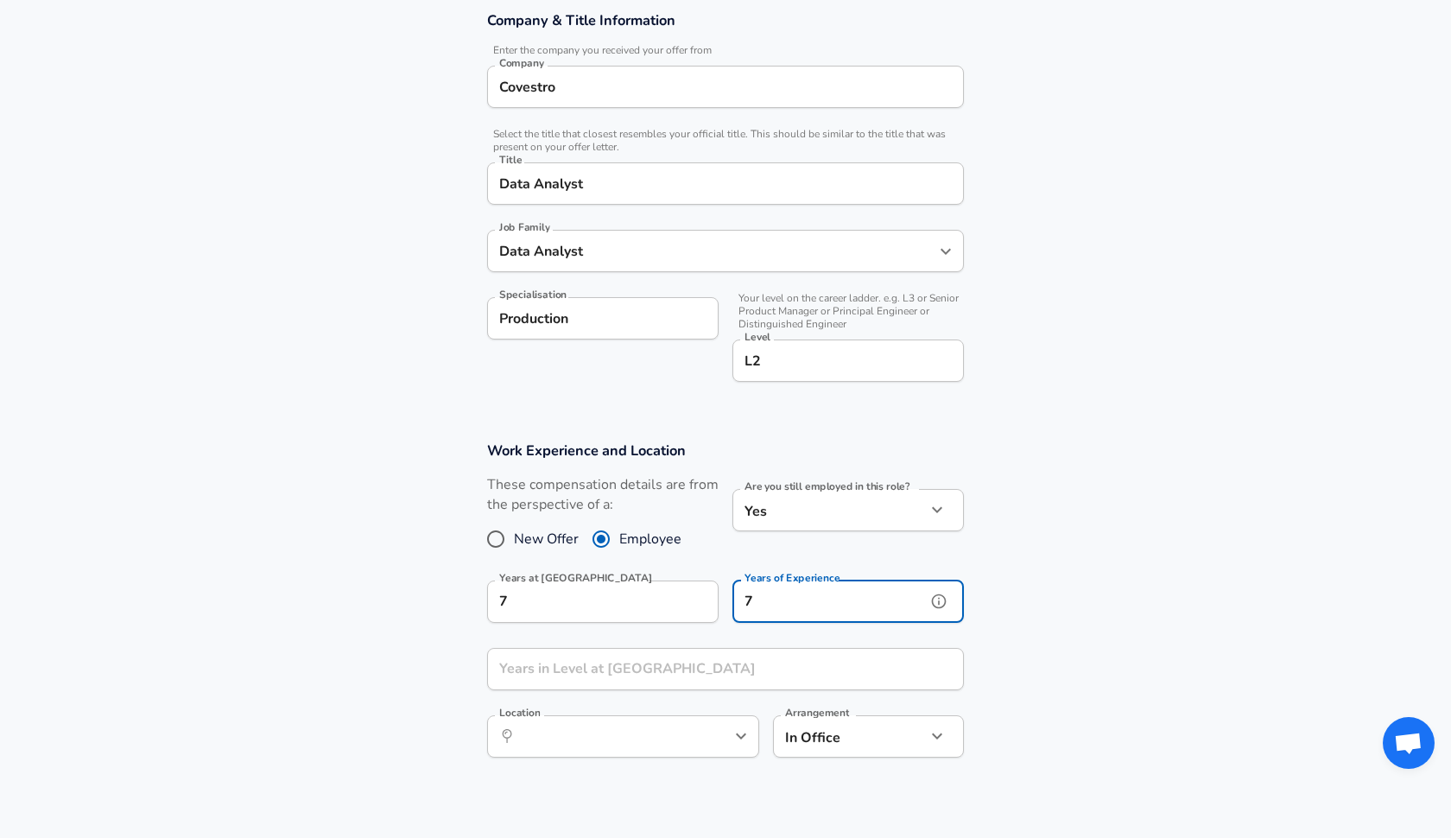
type input "7"
click at [751, 658] on input "Years in Level at [GEOGRAPHIC_DATA]" at bounding box center [706, 669] width 439 height 42
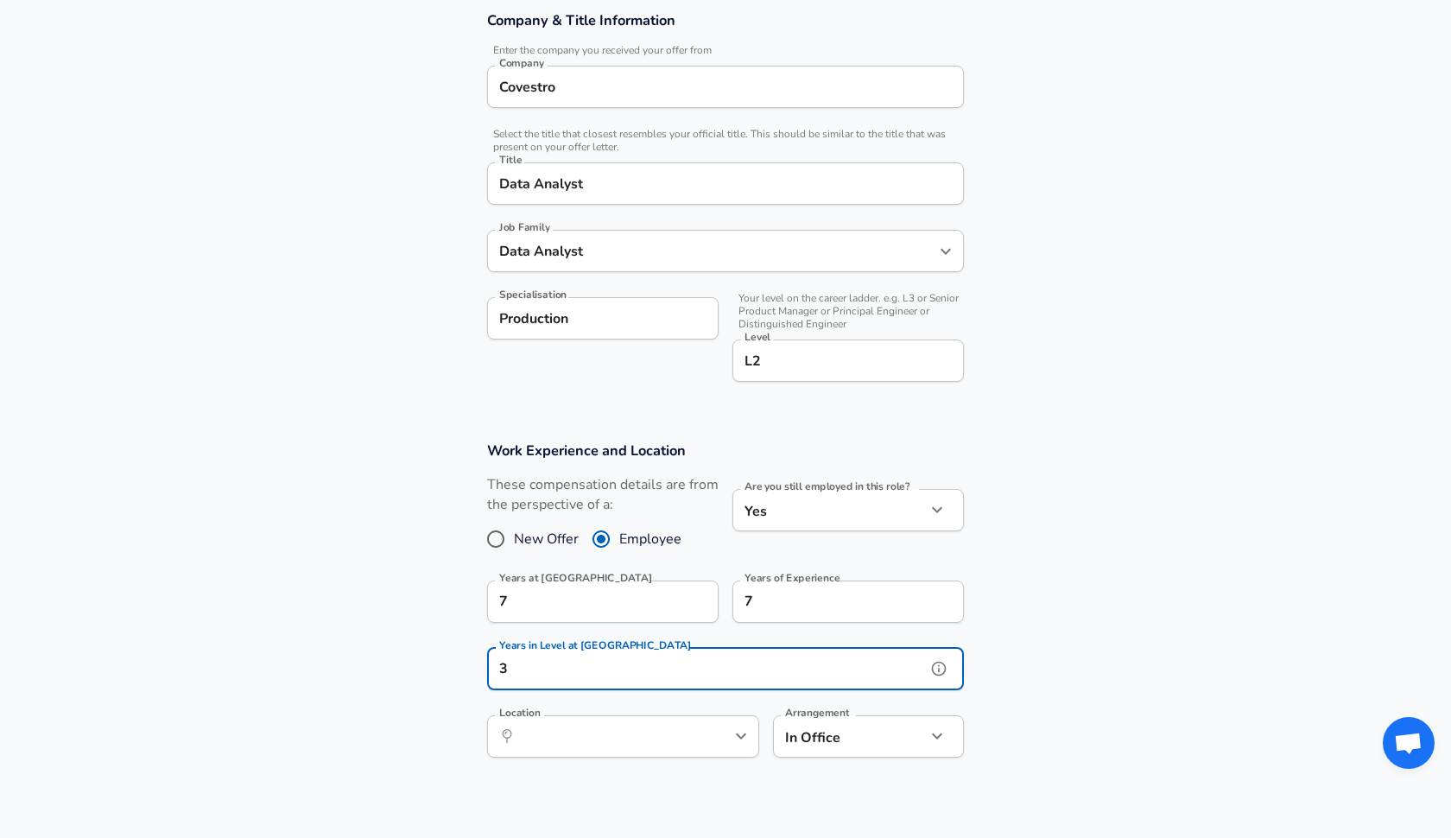
click at [739, 731] on icon "Open" at bounding box center [741, 736] width 21 height 21
type input "3"
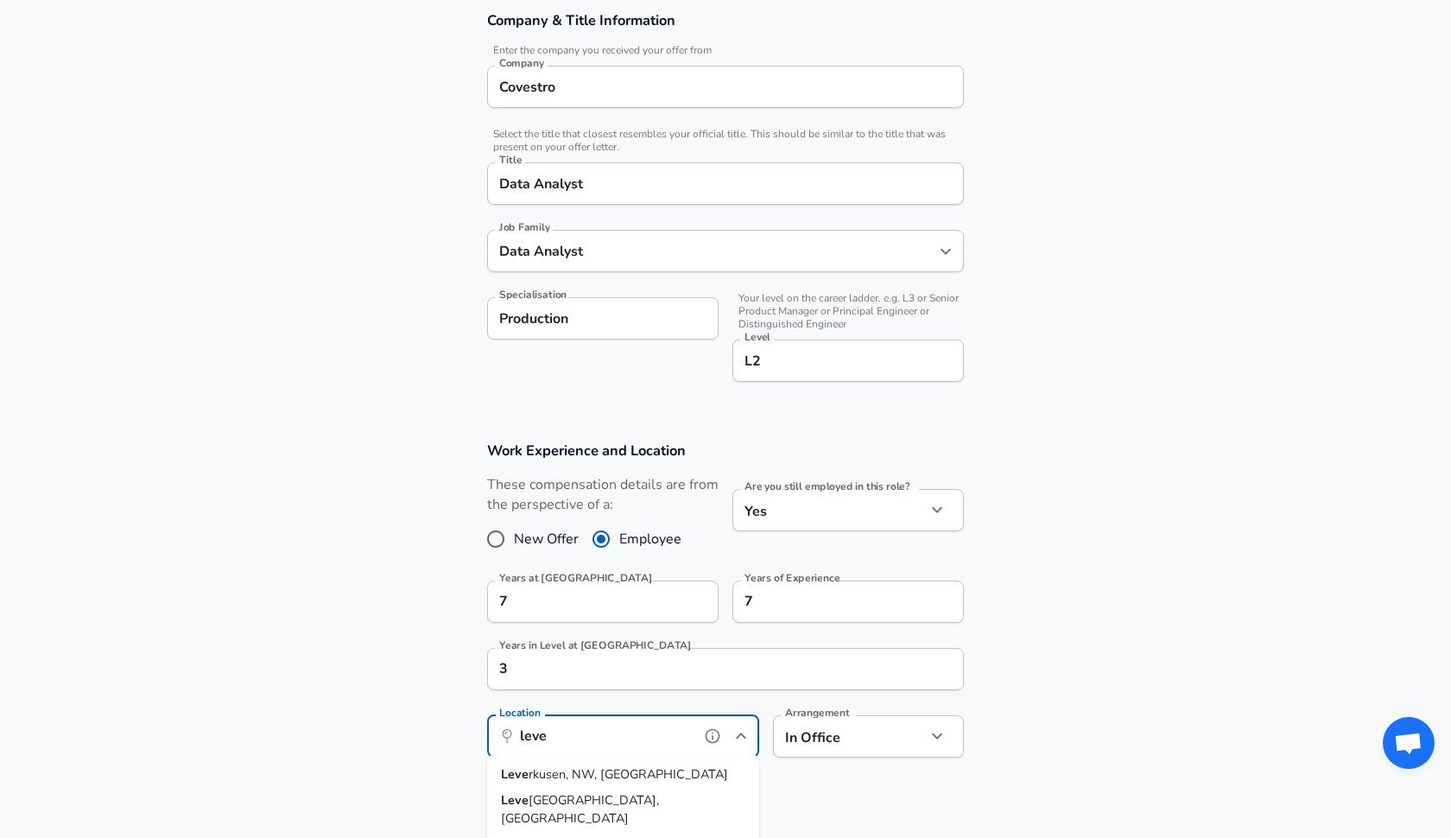
click at [594, 777] on span "rkusen, NW, [GEOGRAPHIC_DATA]" at bounding box center [629, 773] width 200 height 17
type input "[GEOGRAPHIC_DATA], [GEOGRAPHIC_DATA], [GEOGRAPHIC_DATA]"
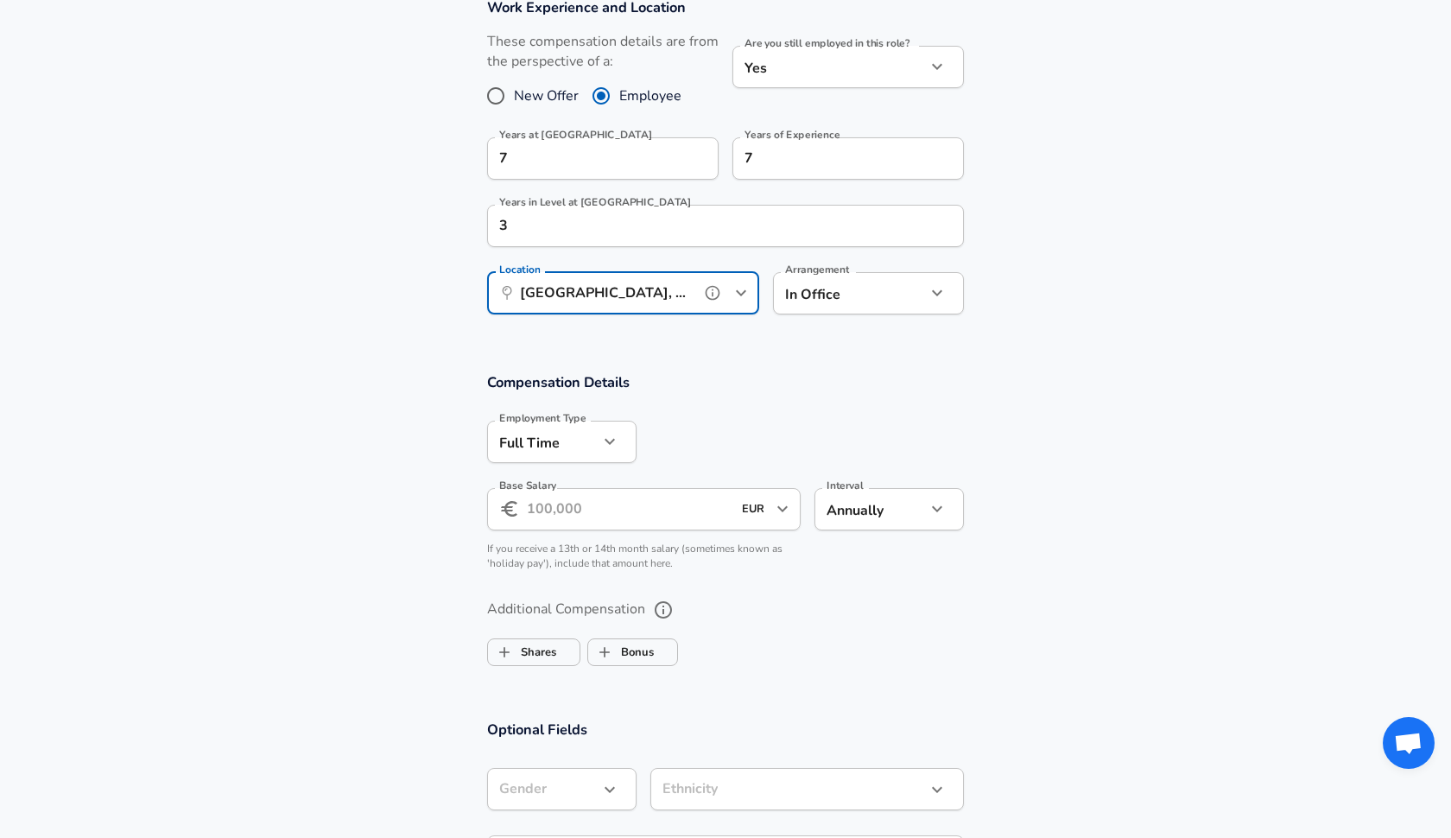
scroll to position [762, 0]
click at [549, 511] on input "Base Salary" at bounding box center [629, 507] width 205 height 42
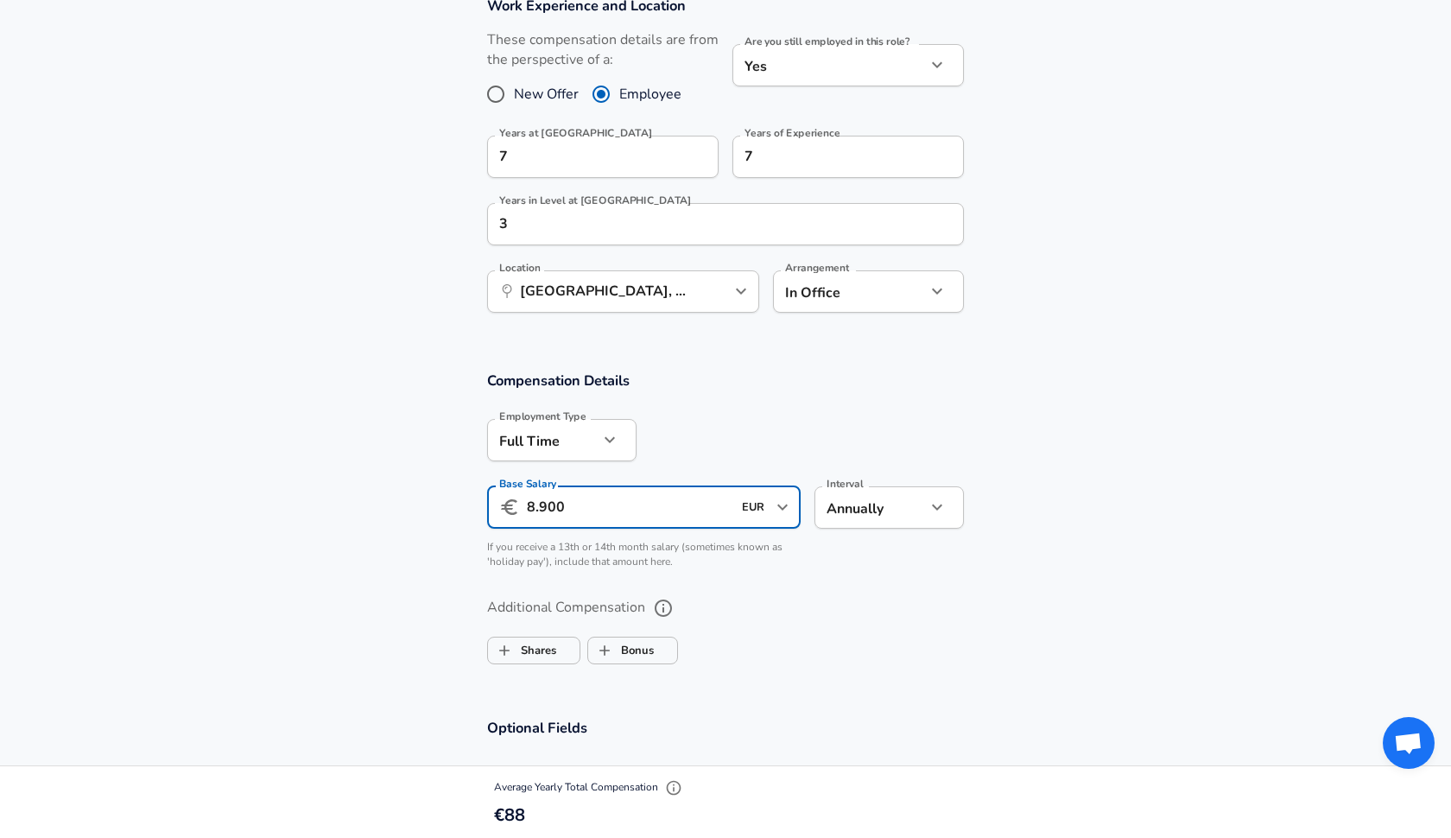
type input "89.000"
click at [612, 643] on input "Bonus" at bounding box center [604, 650] width 33 height 33
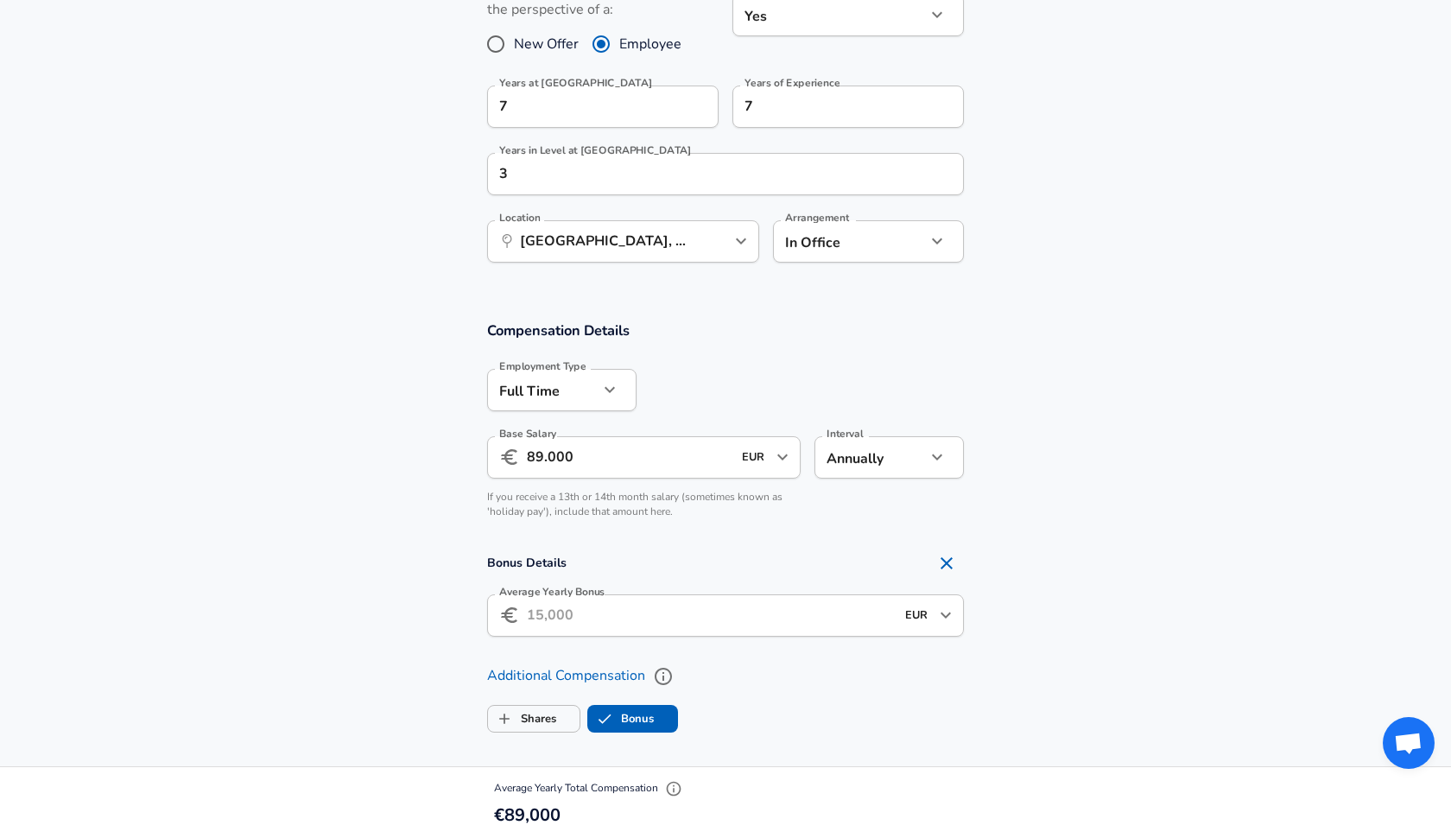
scroll to position [816, 0]
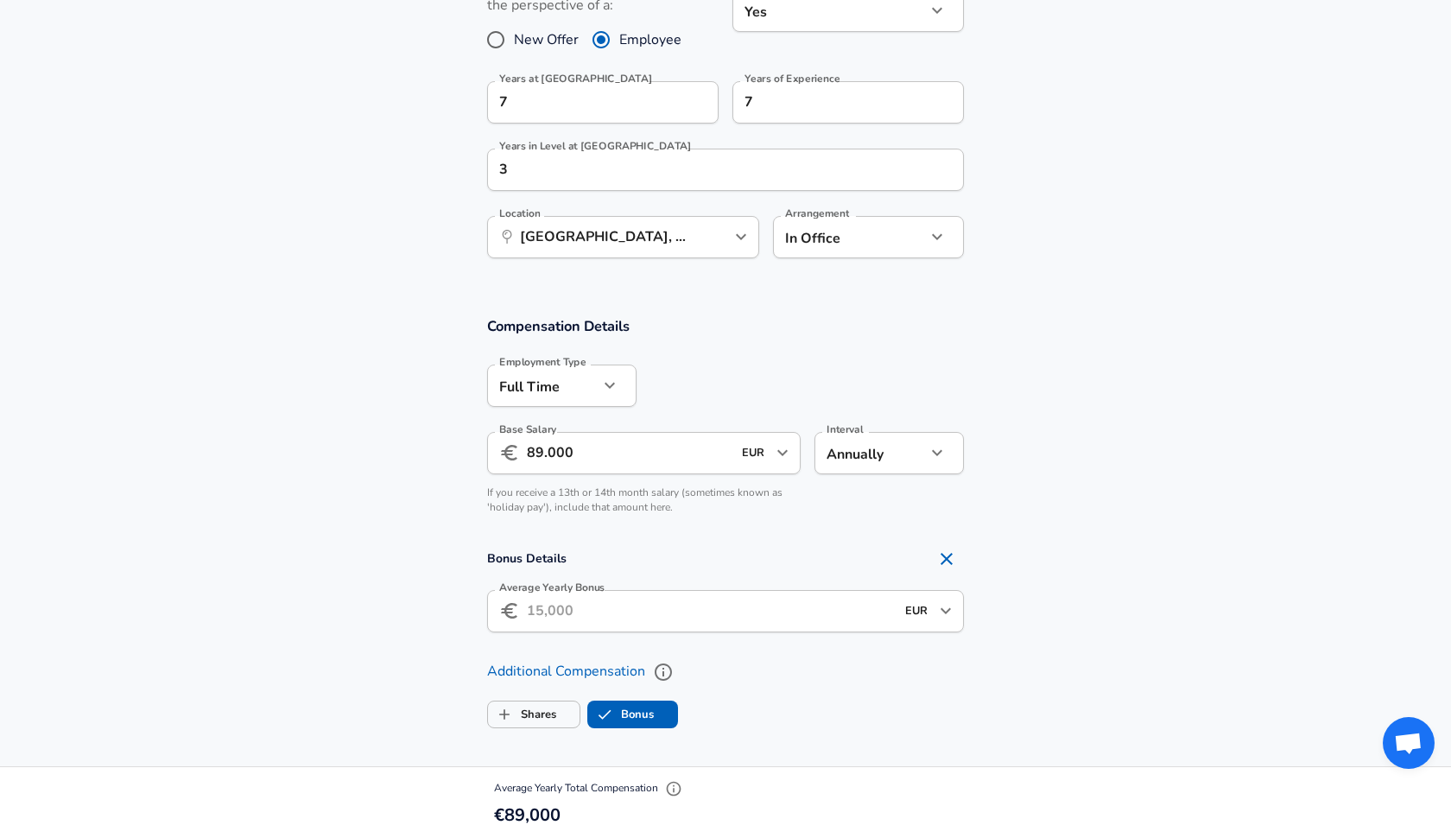
click at [947, 554] on icon "Remove Section" at bounding box center [946, 559] width 21 height 21
checkbox input "false"
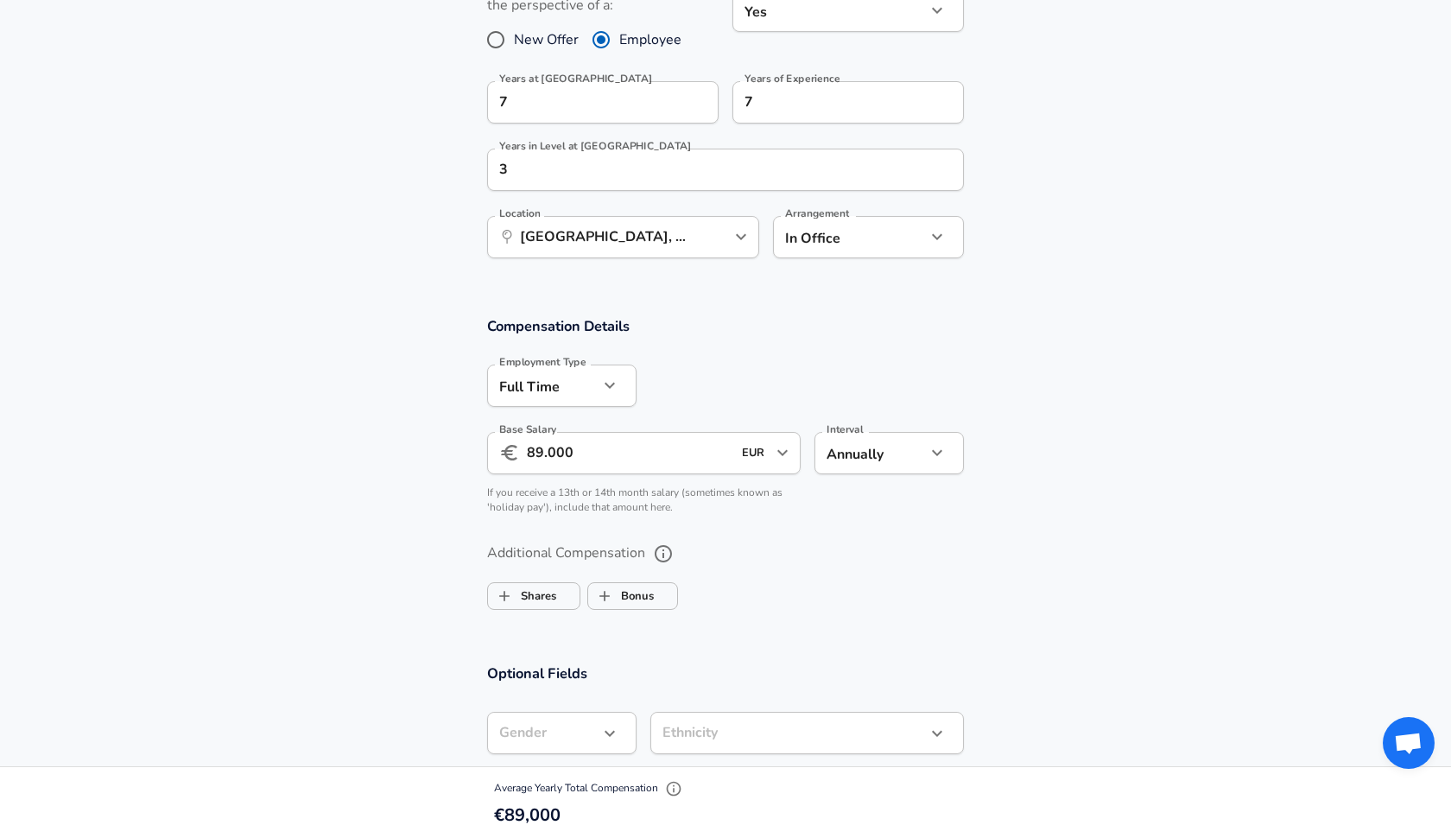
click at [542, 447] on input "89.000" at bounding box center [629, 453] width 205 height 42
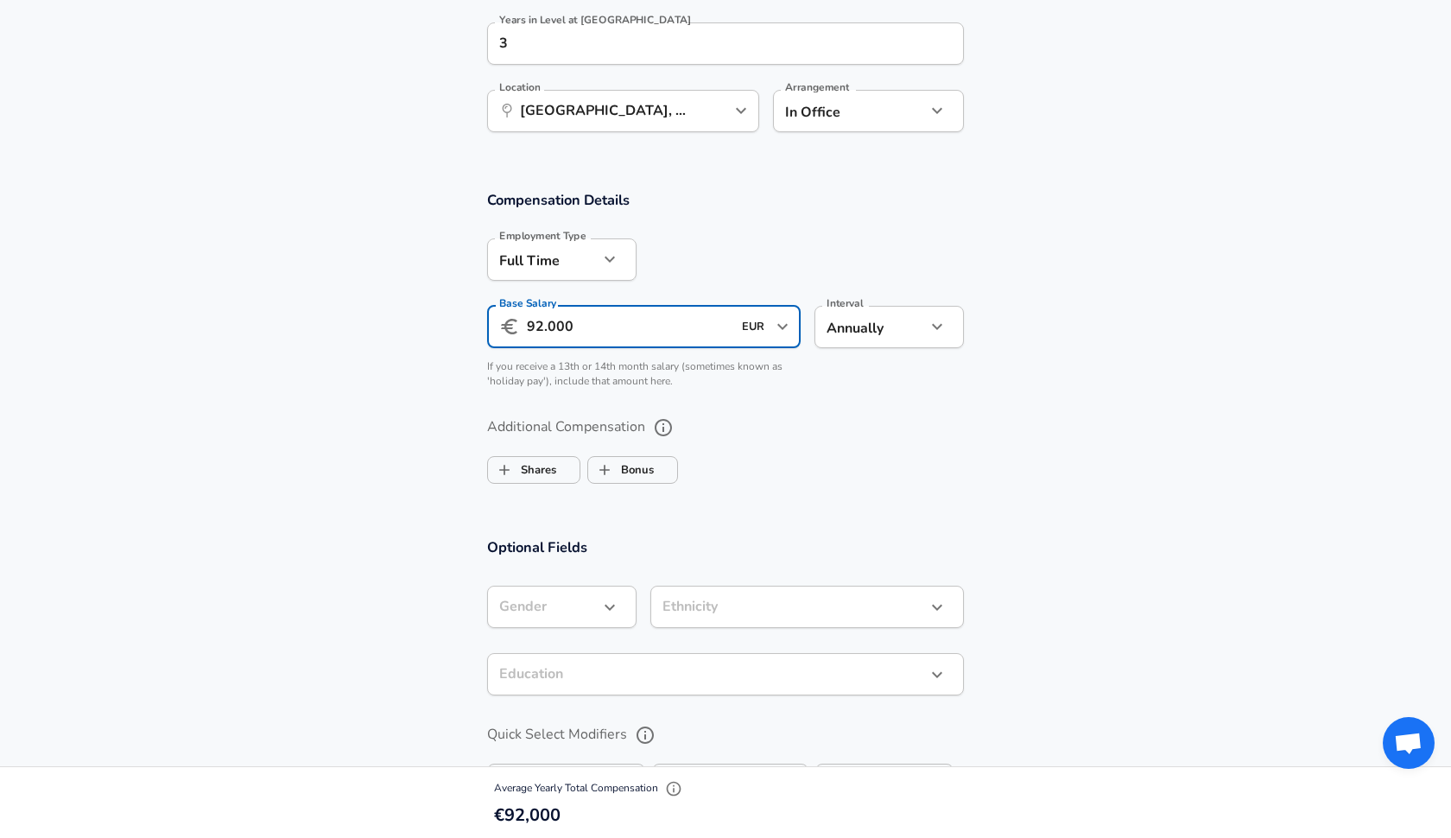
scroll to position [943, 0]
type input "92.000"
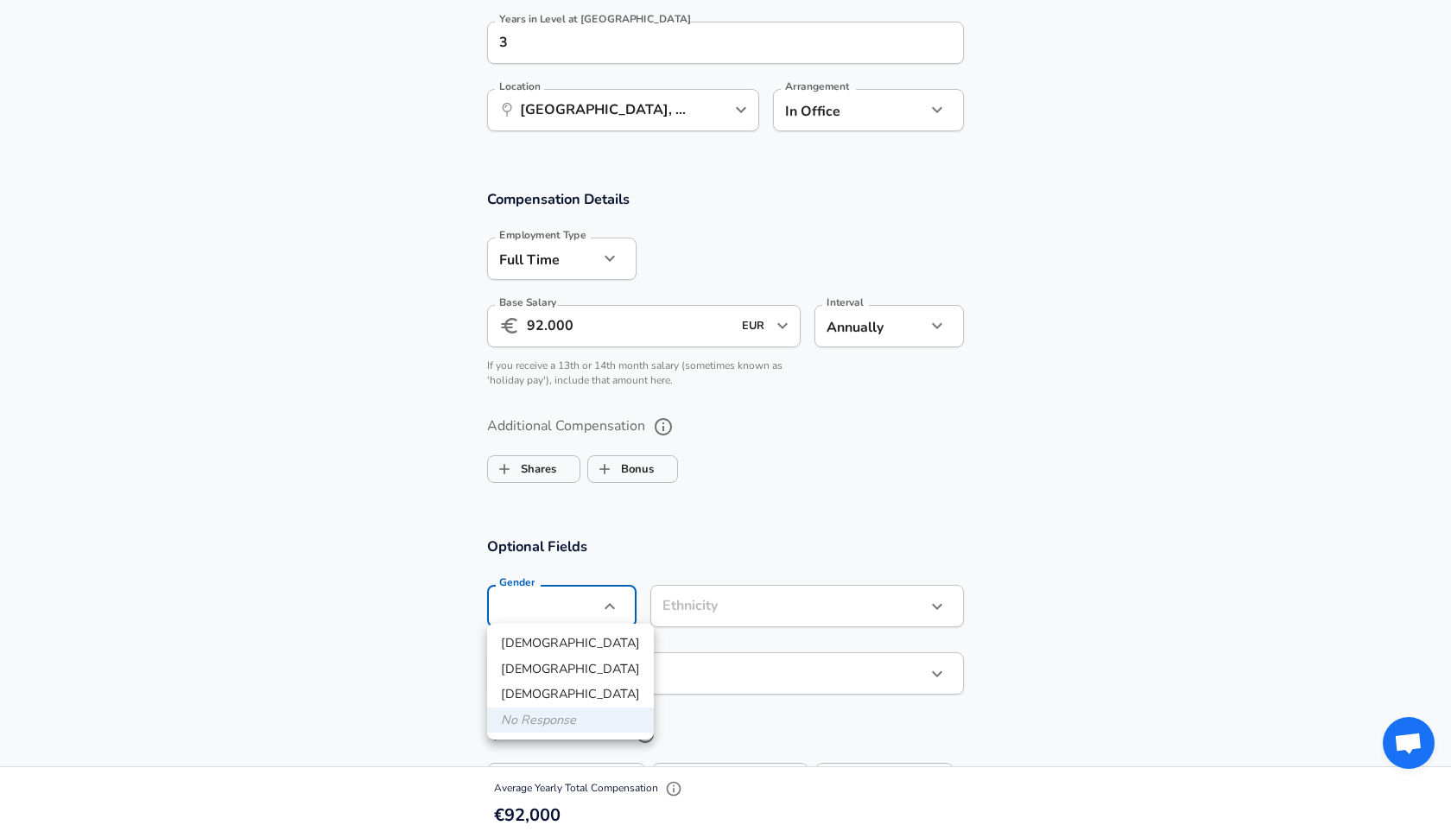
click at [556, 664] on li "[DEMOGRAPHIC_DATA]" at bounding box center [570, 670] width 167 height 26
type input "[DEMOGRAPHIC_DATA]"
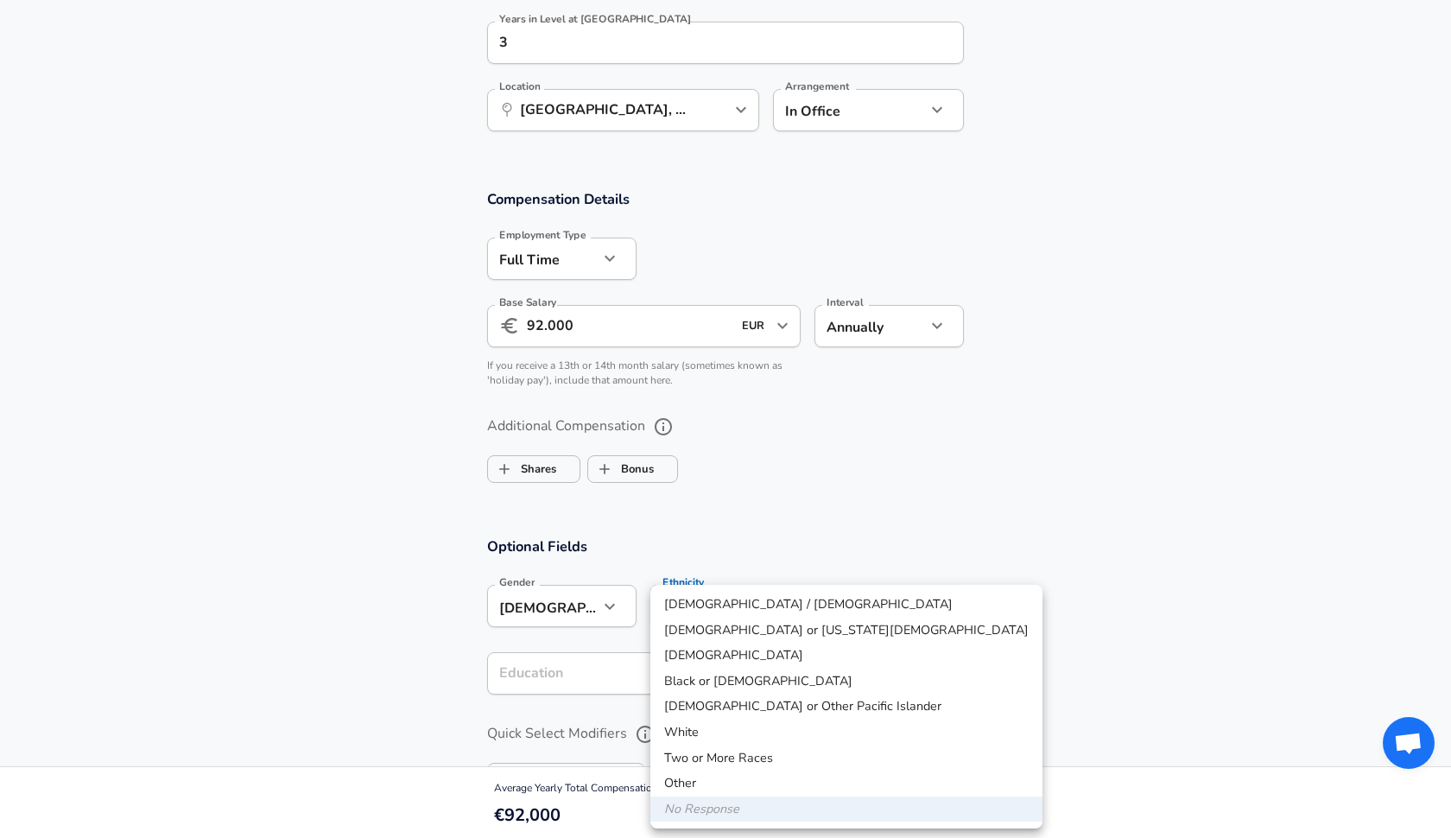
click at [693, 521] on div at bounding box center [725, 419] width 1451 height 838
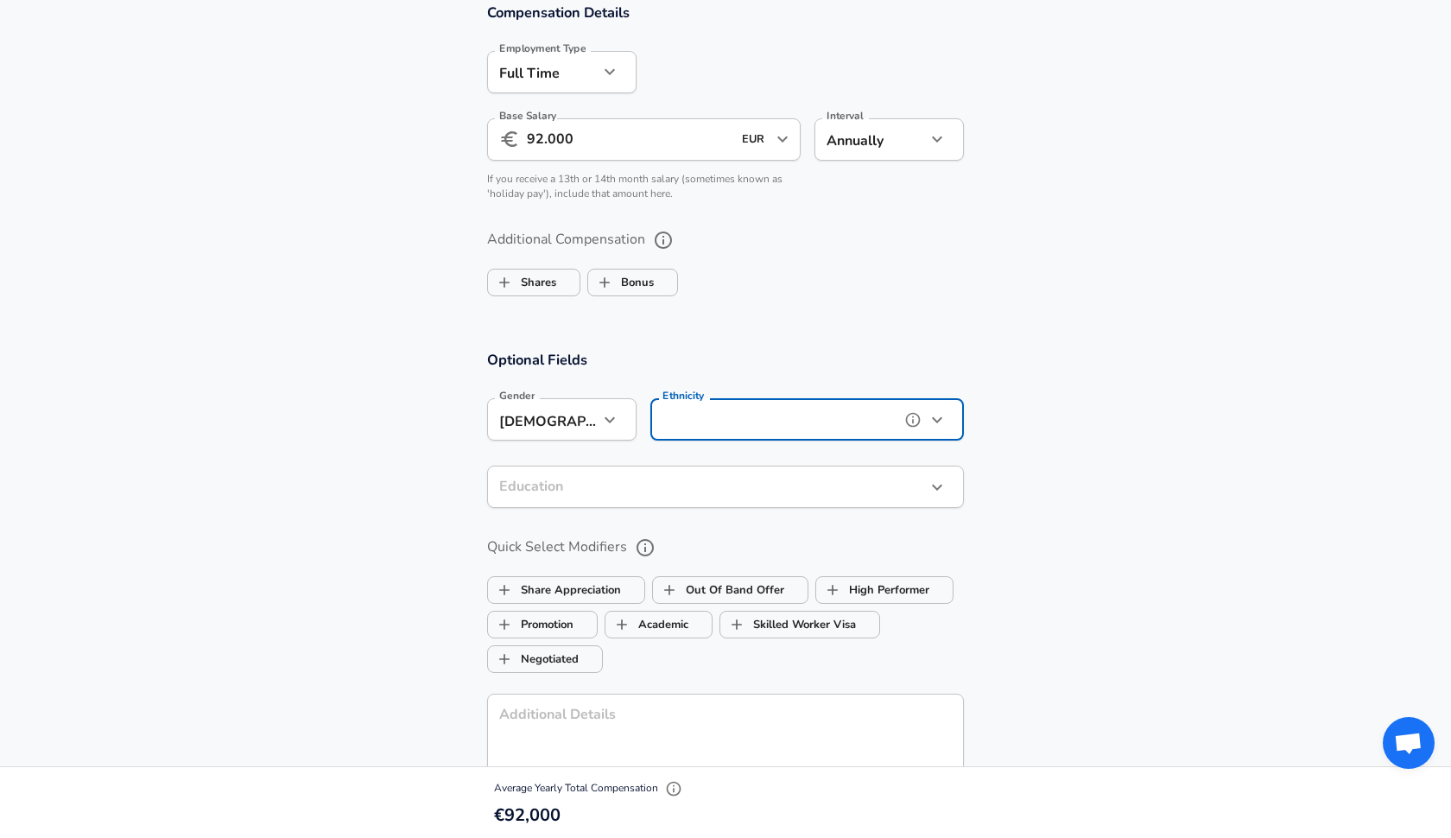
scroll to position [1133, 0]
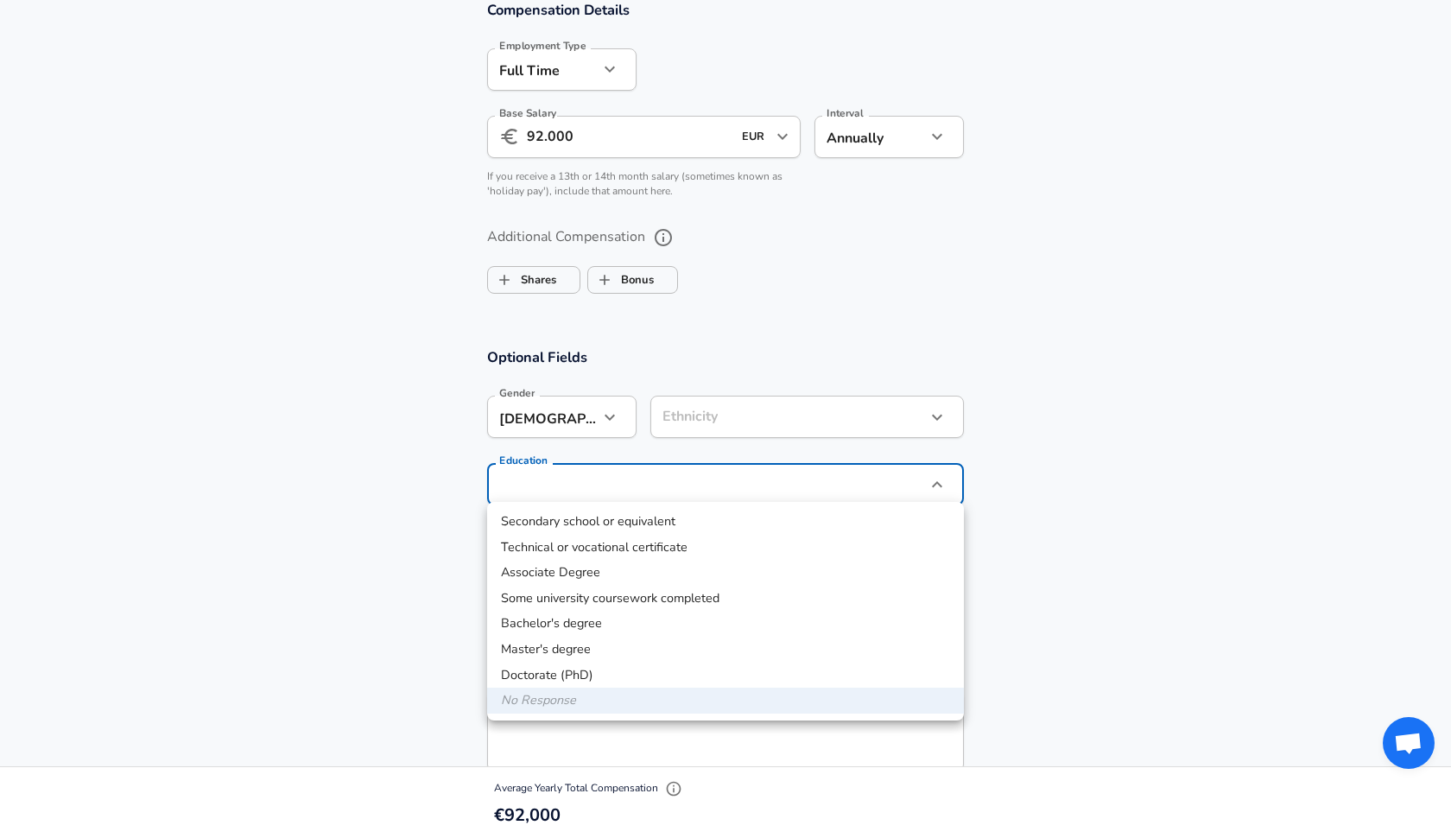
click at [639, 646] on li "Master's degree" at bounding box center [725, 650] width 477 height 26
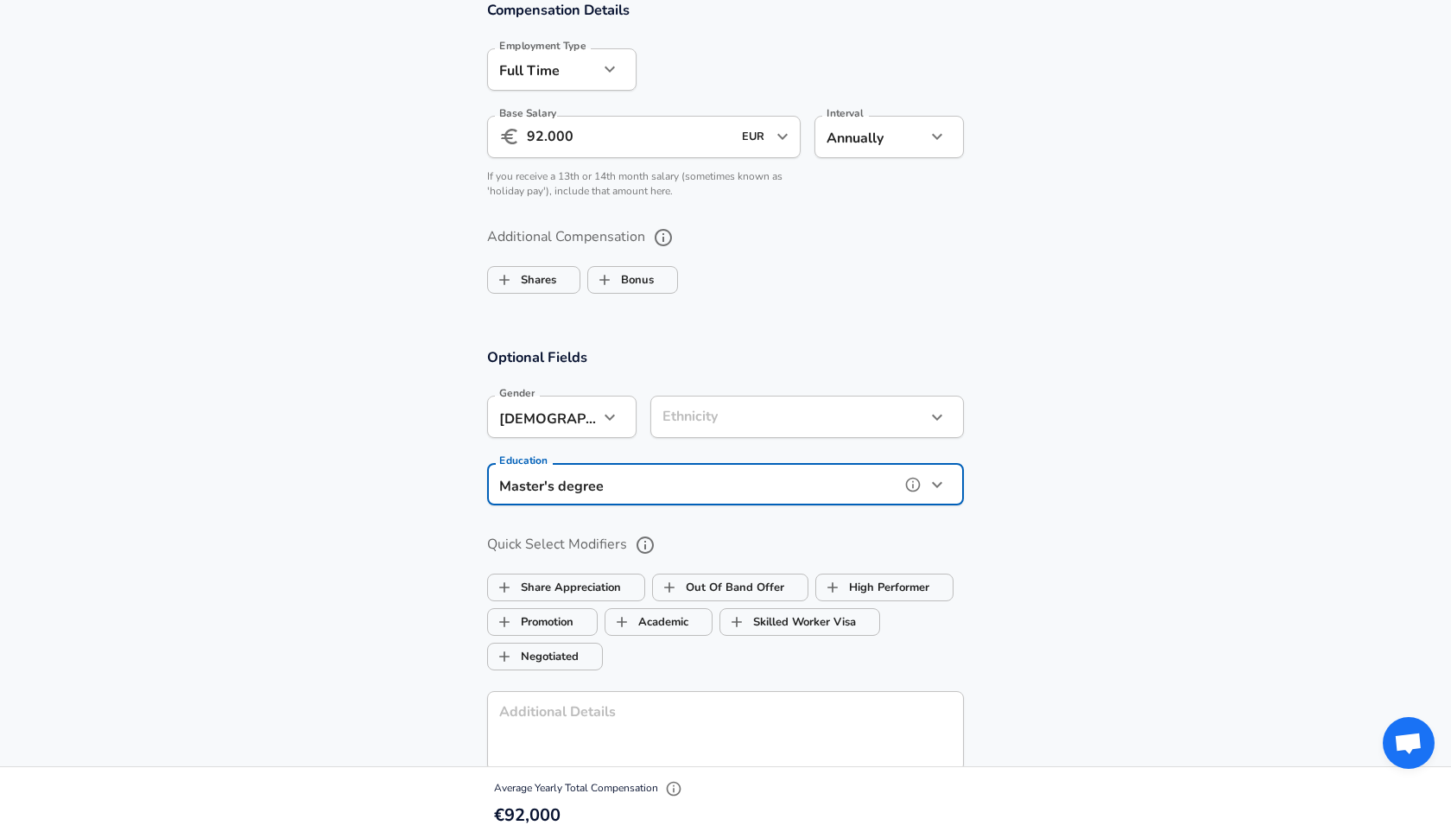
type input "Masters degree"
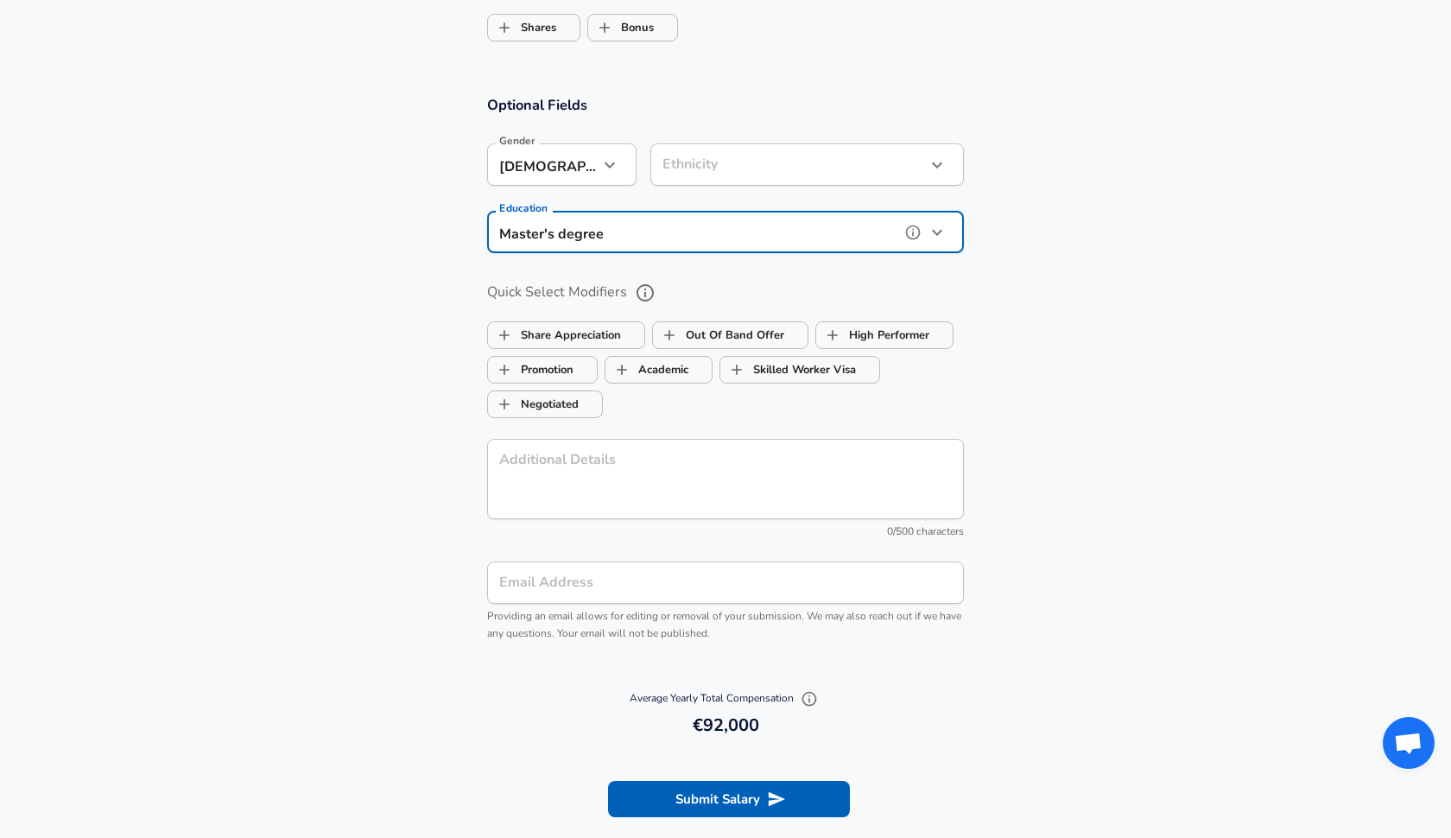
scroll to position [1389, 0]
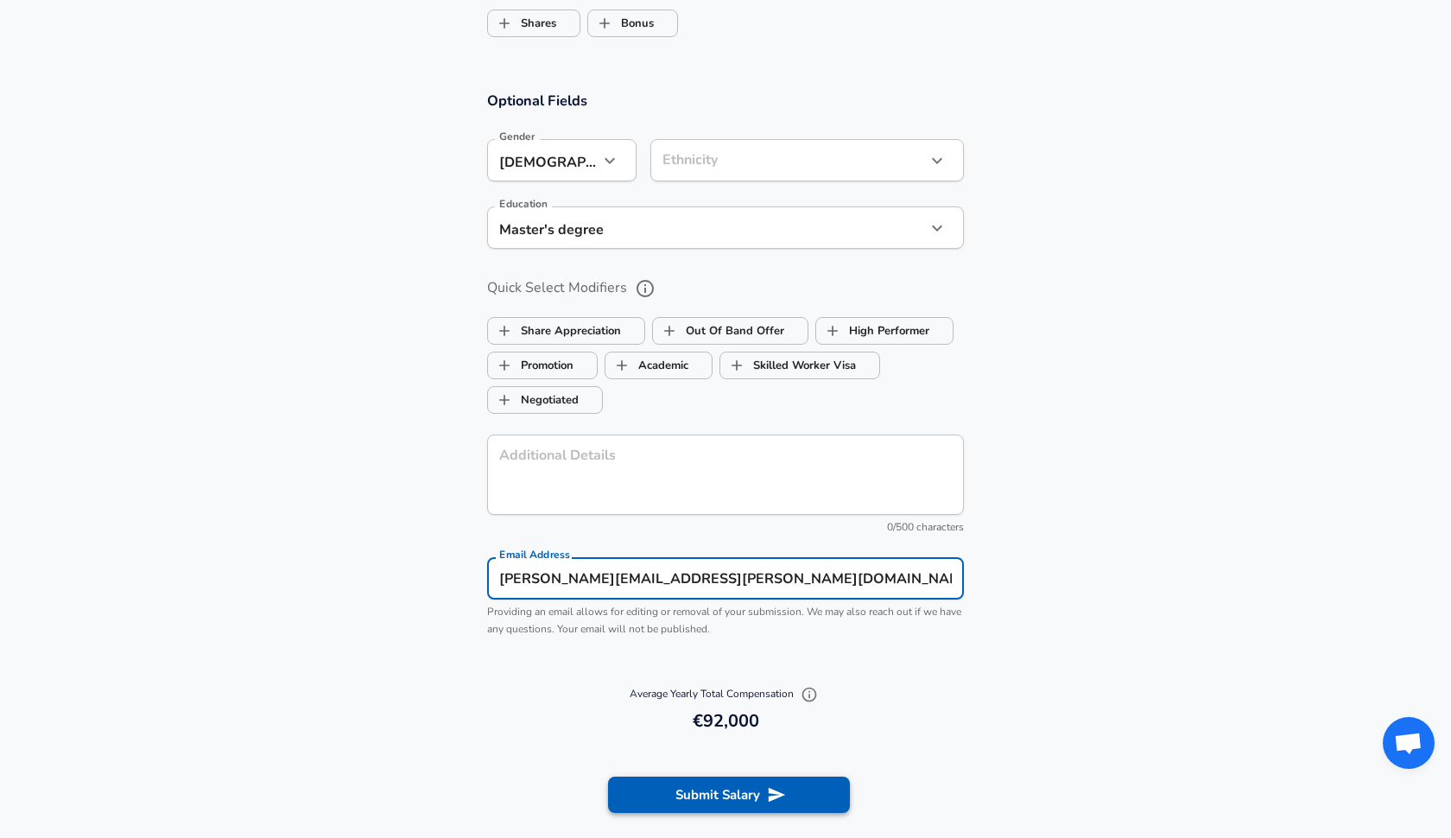
type input "[PERSON_NAME][EMAIL_ADDRESS][PERSON_NAME][DOMAIN_NAME]"
click at [694, 794] on button "Submit Salary" at bounding box center [729, 795] width 242 height 36
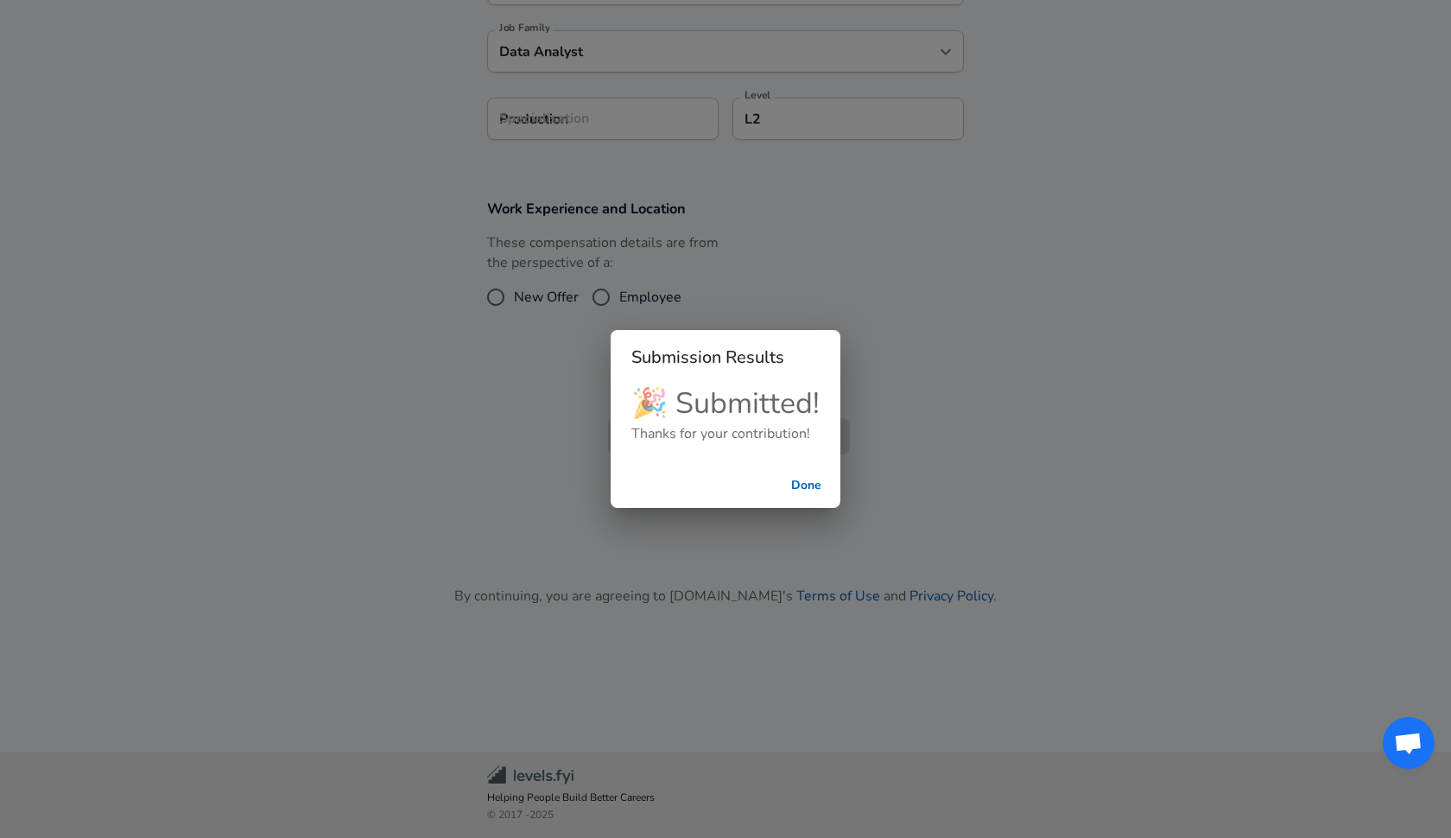
checkbox input "false"
